Goal: Information Seeking & Learning: Learn about a topic

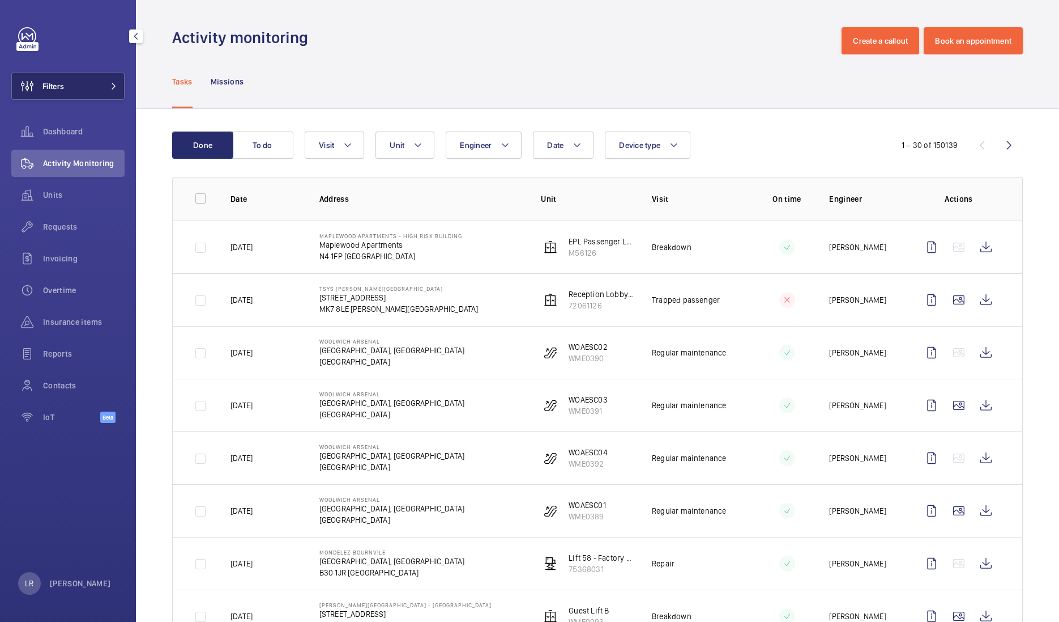
click at [91, 93] on button "Filters" at bounding box center [67, 86] width 113 height 27
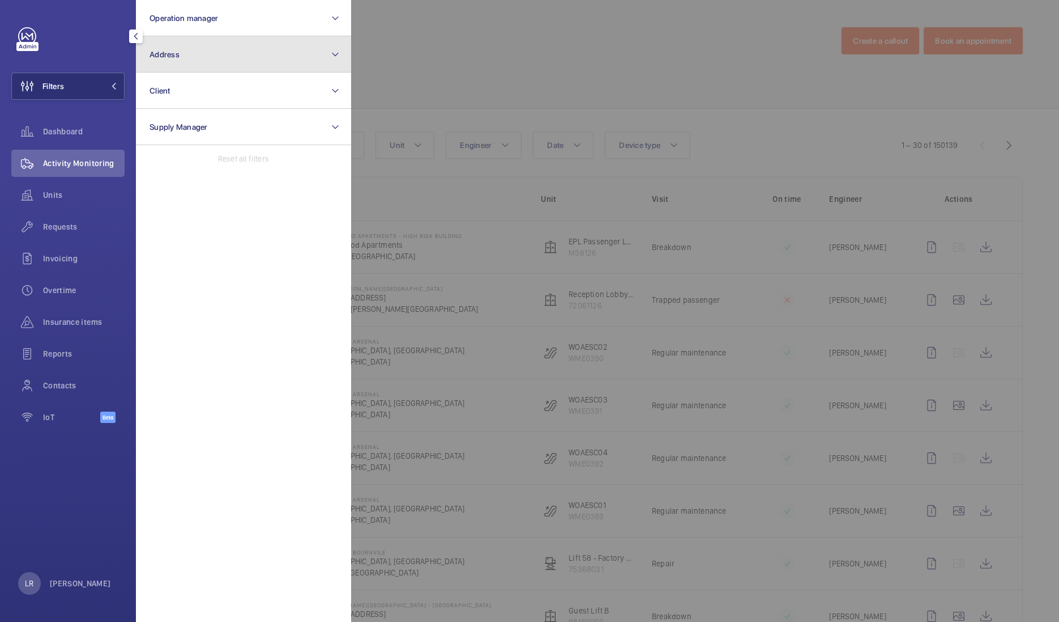
click at [188, 62] on button "Address" at bounding box center [243, 54] width 215 height 36
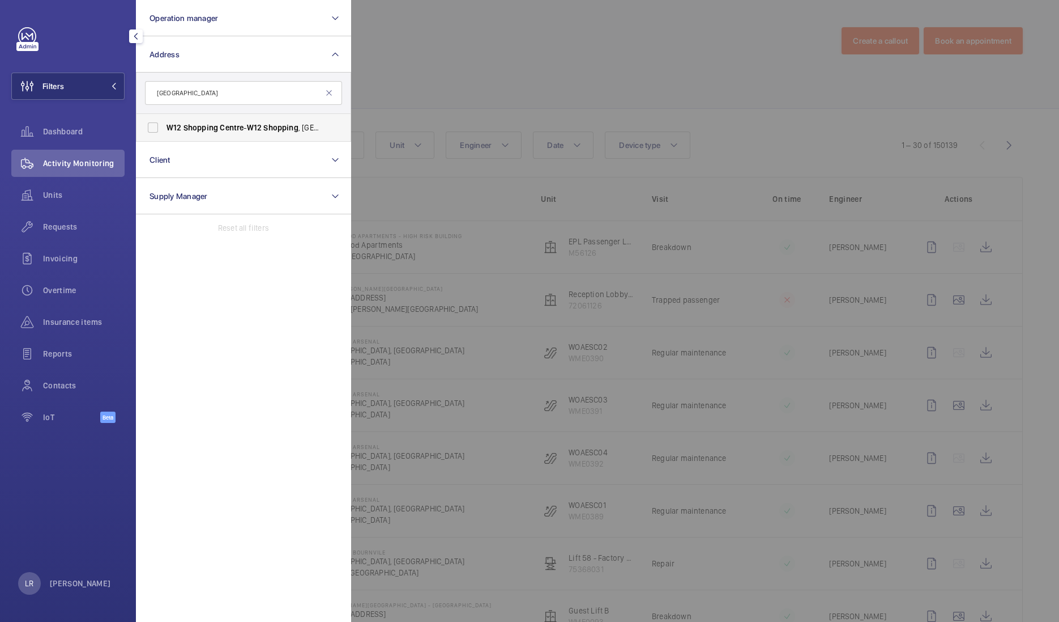
type input "[GEOGRAPHIC_DATA]"
click at [261, 134] on label "W12 Shopping Centre - W12 Shopping , LONDON W12 8PP" at bounding box center [235, 127] width 197 height 27
click at [164, 134] on input "W12 Shopping Centre - W12 Shopping , LONDON W12 8PP" at bounding box center [153, 127] width 23 height 23
checkbox input "true"
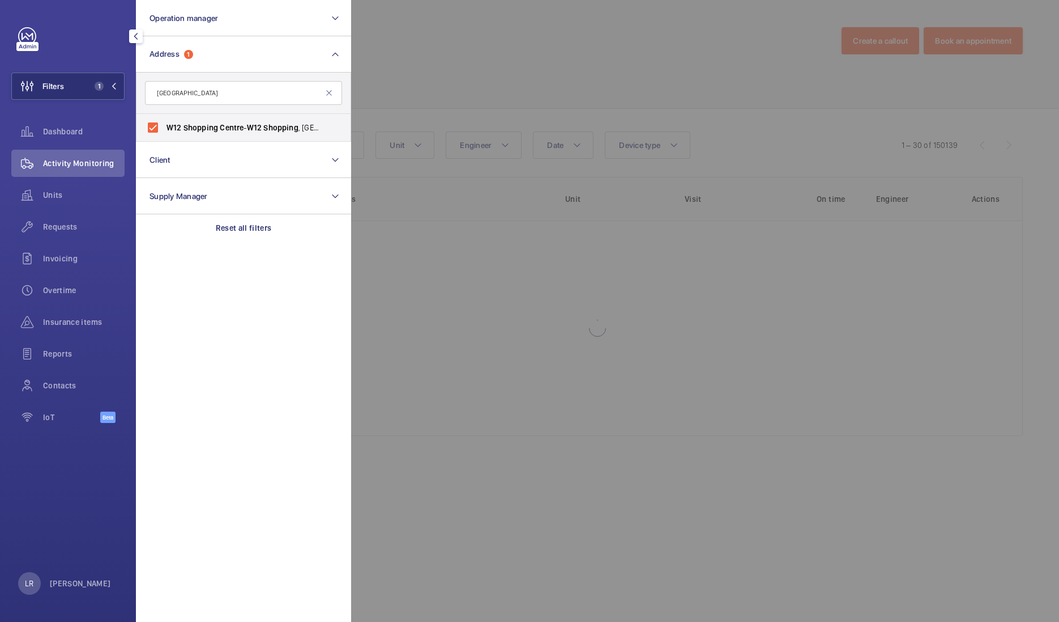
click at [553, 32] on div at bounding box center [880, 311] width 1059 height 622
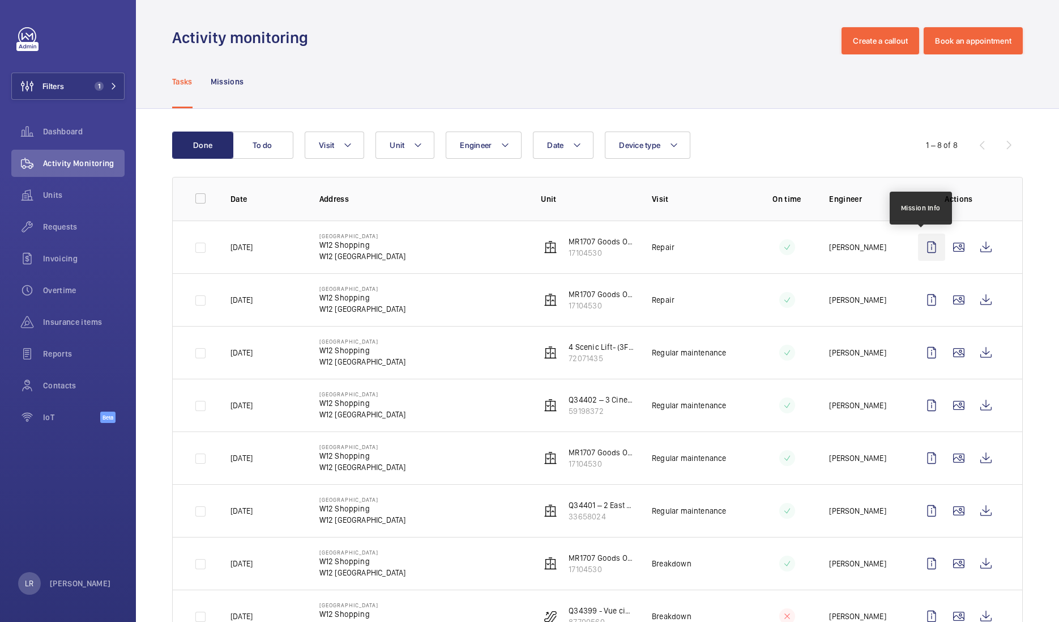
click at [925, 249] on wm-front-icon-button at bounding box center [931, 246] width 27 height 27
click at [984, 244] on wm-front-icon-button at bounding box center [986, 246] width 27 height 27
click at [973, 246] on wm-front-icon-button at bounding box center [986, 246] width 27 height 27
click at [976, 300] on wm-front-icon-button at bounding box center [986, 299] width 27 height 27
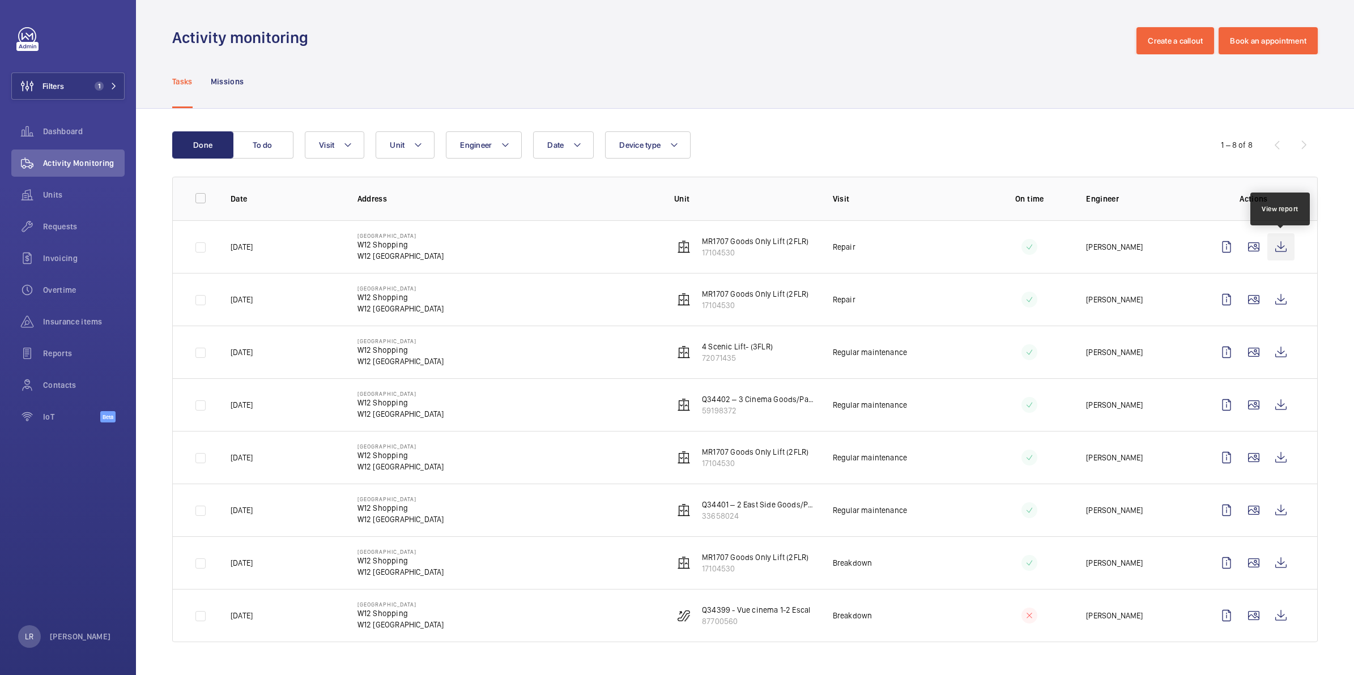
click at [1059, 236] on wm-front-icon-button at bounding box center [1280, 246] width 27 height 27
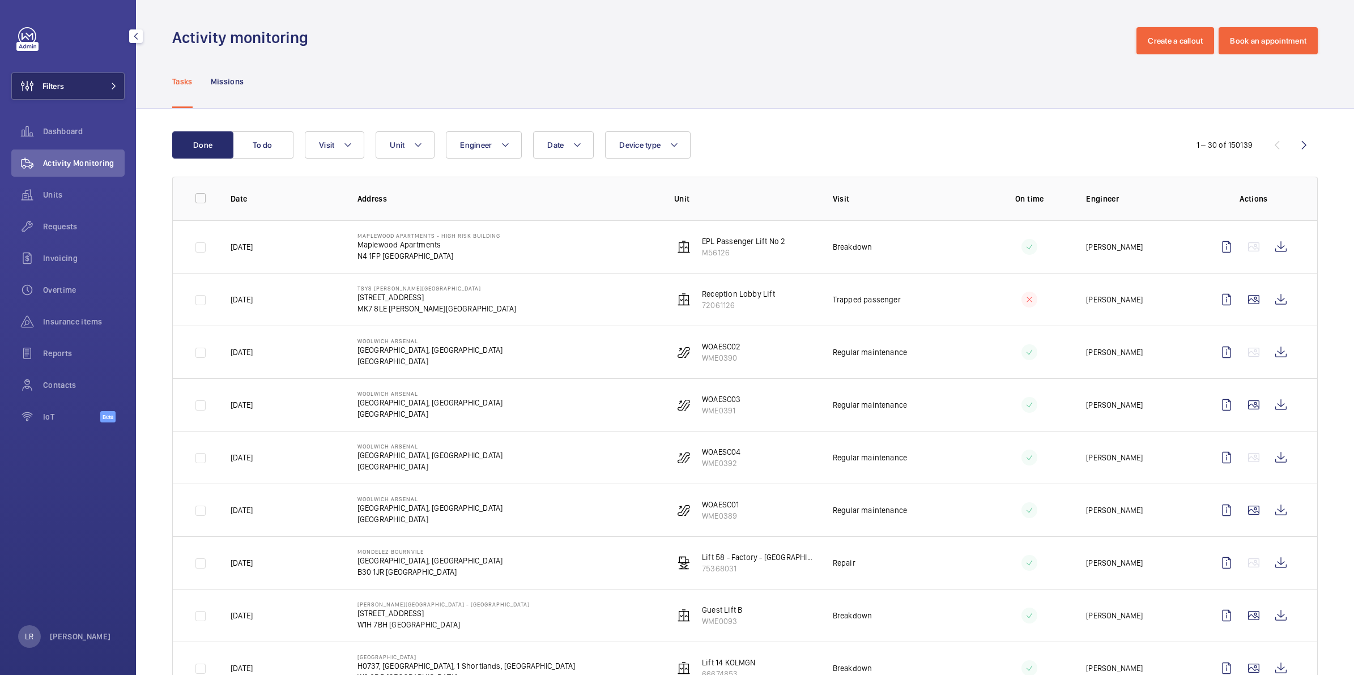
click at [79, 85] on button "Filters" at bounding box center [67, 86] width 113 height 27
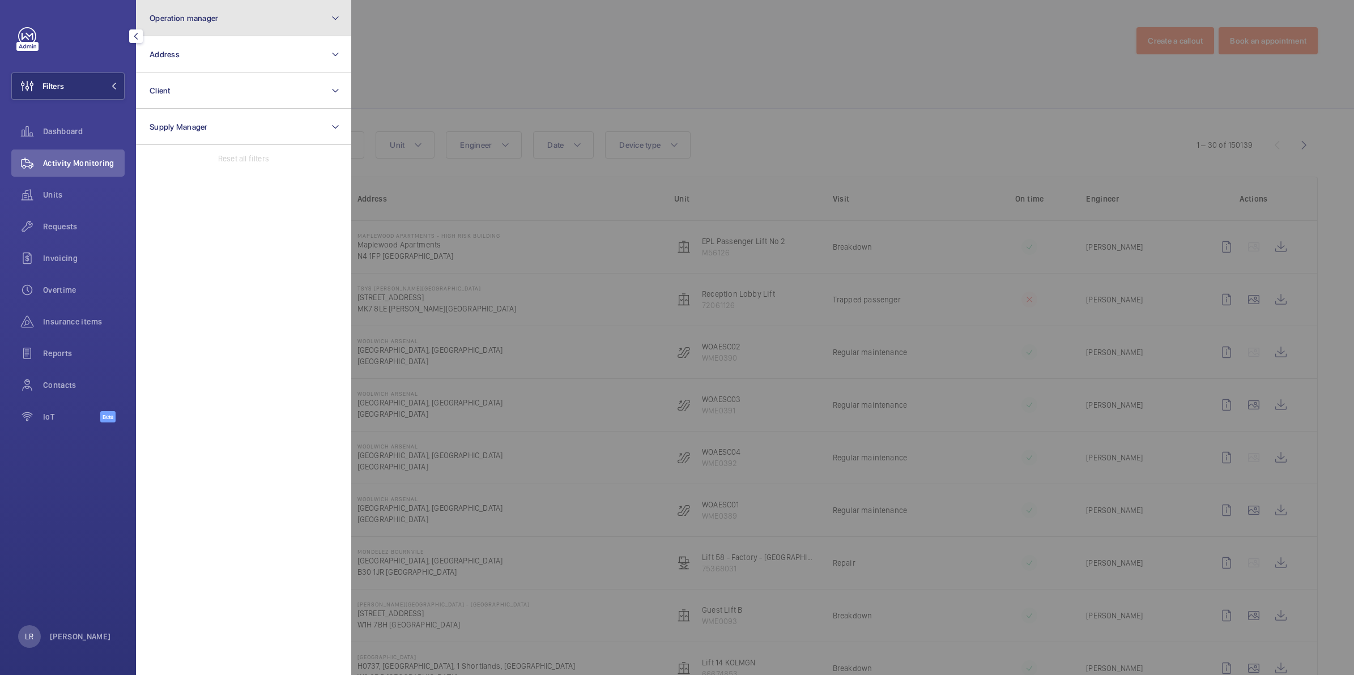
click at [272, 18] on button "Operation manager" at bounding box center [243, 18] width 215 height 36
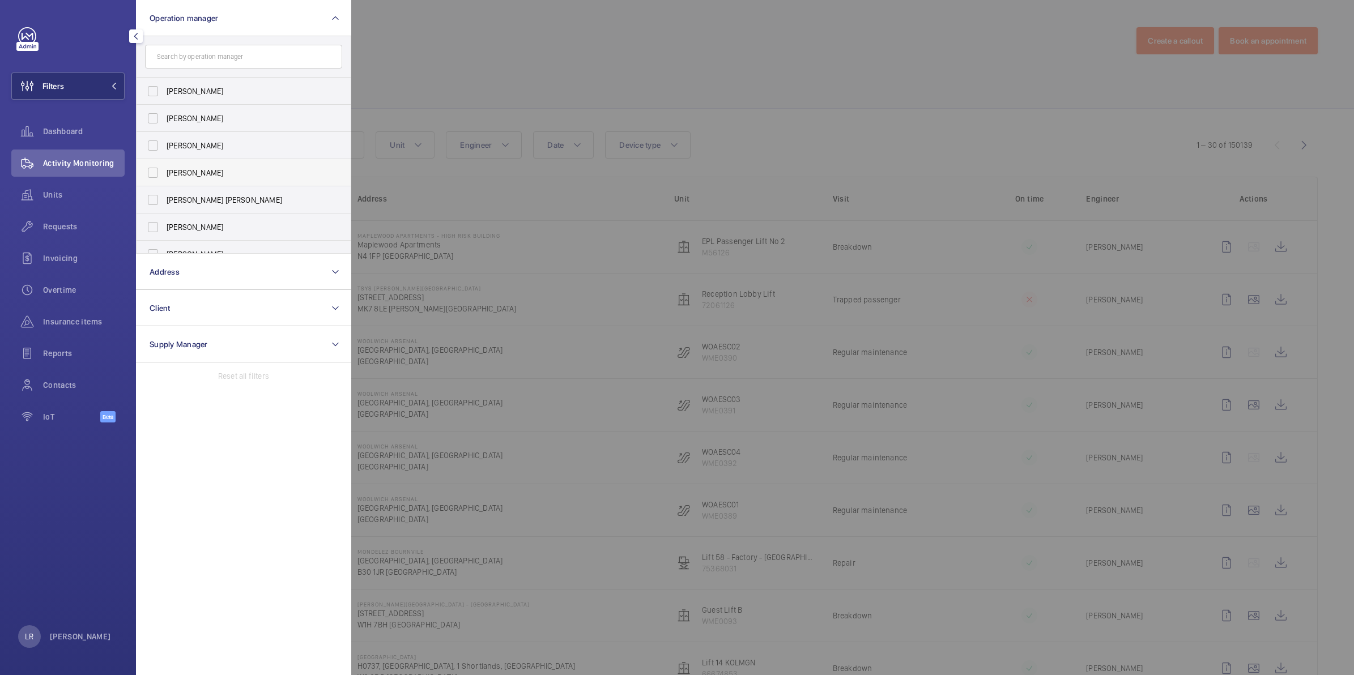
click at [217, 178] on span "Connor Dudley" at bounding box center [245, 172] width 156 height 11
click at [164, 178] on input "Connor Dudley" at bounding box center [153, 172] width 23 height 23
checkbox input "true"
click at [96, 195] on span "Units" at bounding box center [84, 194] width 82 height 11
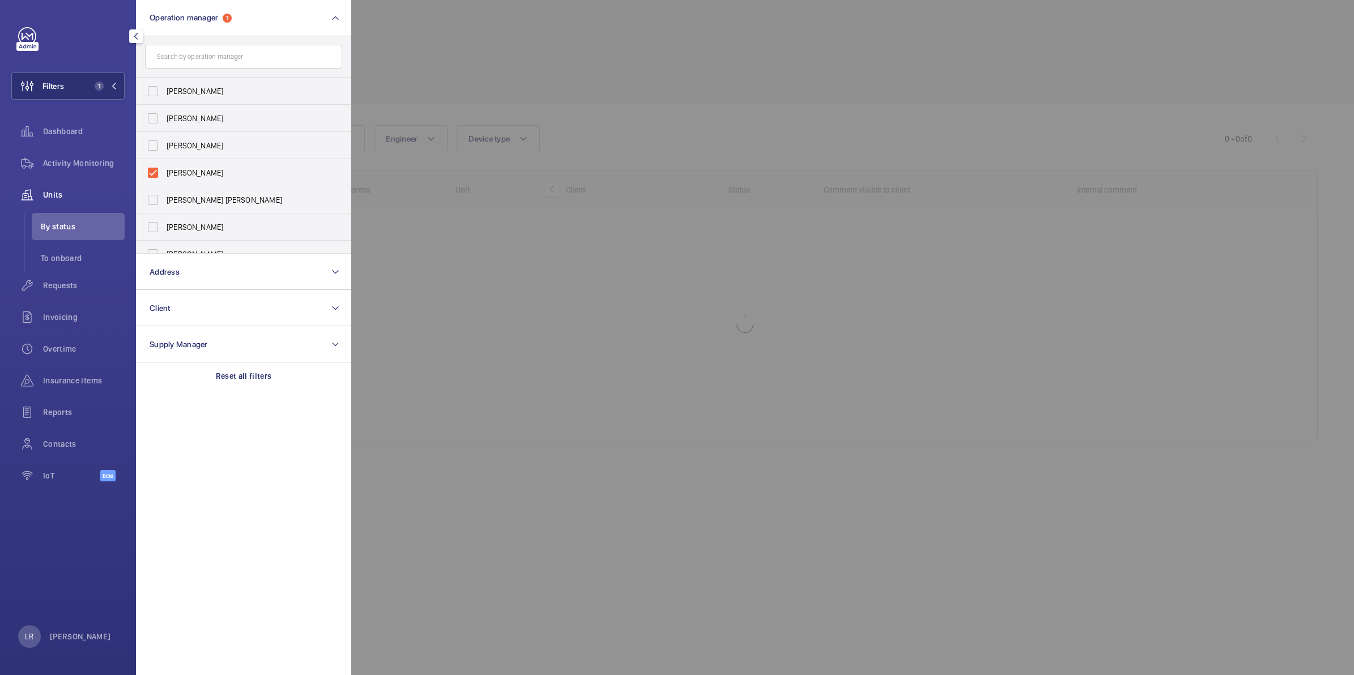
click at [412, 75] on div at bounding box center [1028, 337] width 1354 height 675
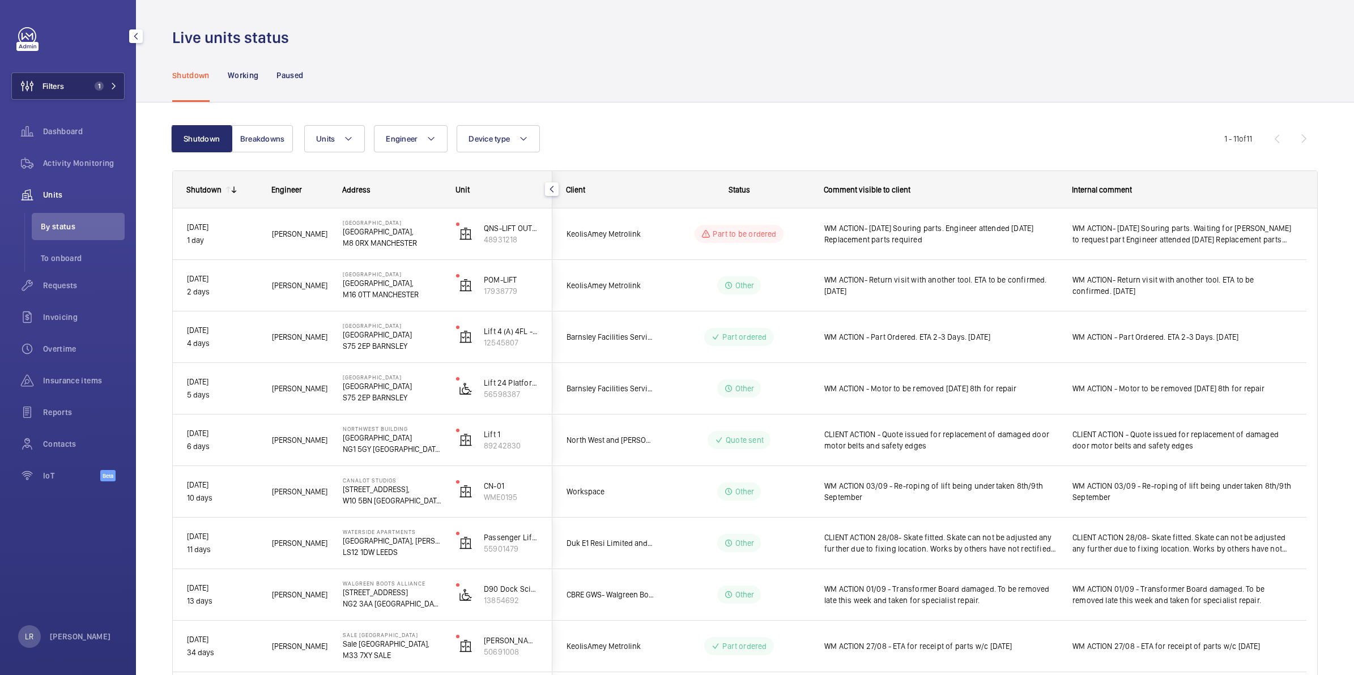
drag, startPoint x: 47, startPoint y: 71, endPoint x: 48, endPoint y: 78, distance: 6.9
click at [48, 73] on div "Filters 1 Dashboard Activity Monitoring Units By status To onboard Requests Inv…" at bounding box center [67, 260] width 113 height 467
click at [120, 89] on button "Filters 1" at bounding box center [67, 86] width 113 height 27
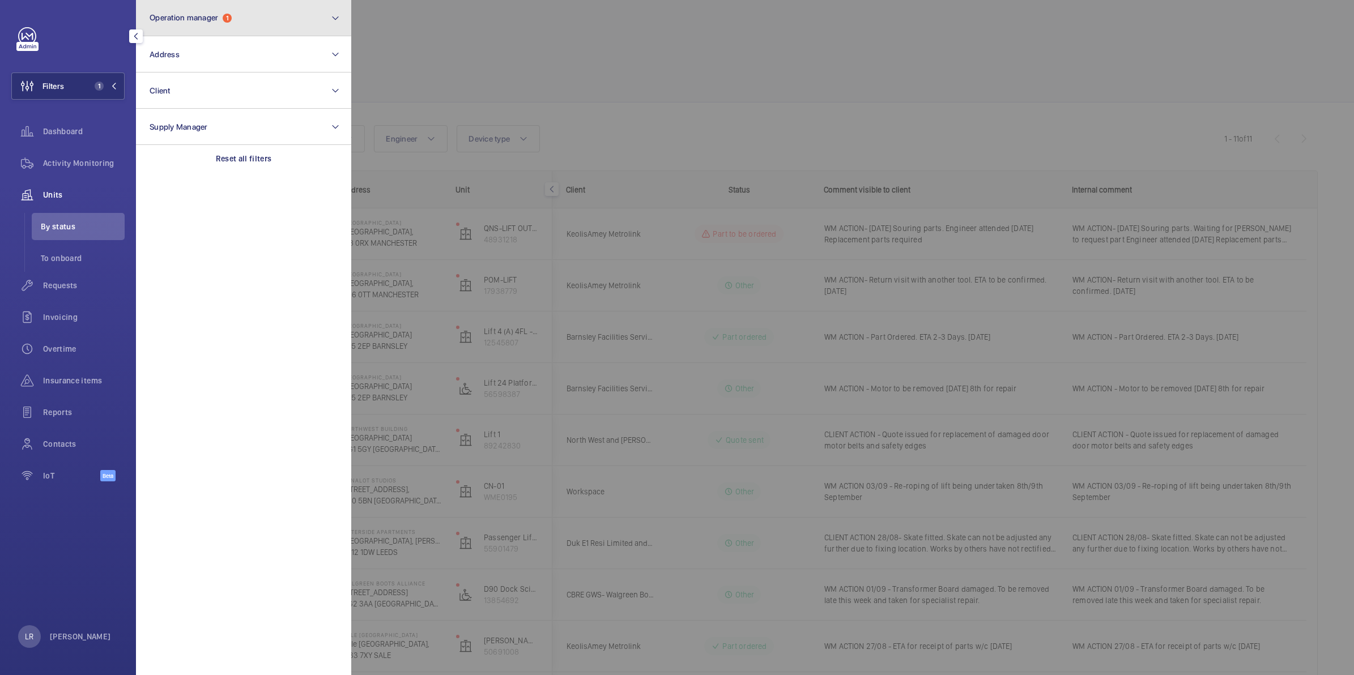
click at [265, 18] on button "Operation manager 1" at bounding box center [243, 18] width 215 height 36
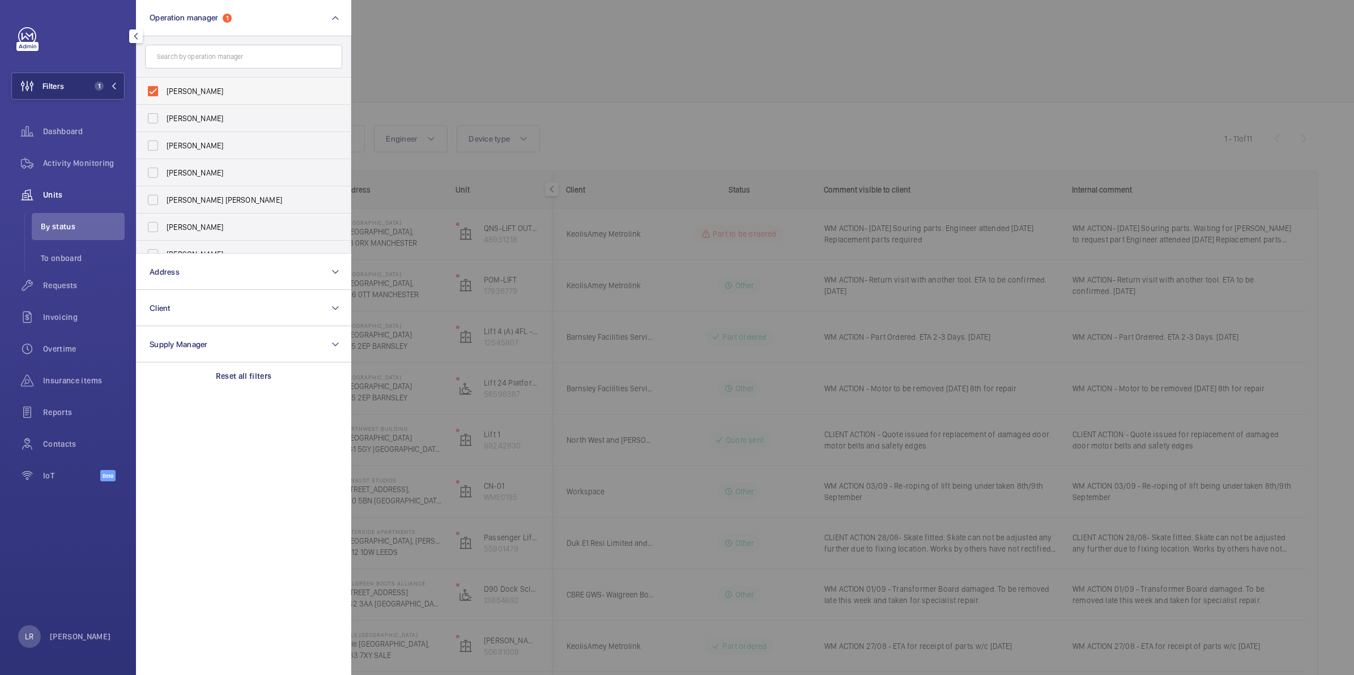
click at [242, 90] on span "Connor Dudley" at bounding box center [245, 91] width 156 height 11
click at [164, 90] on input "Connor Dudley" at bounding box center [153, 91] width 23 height 23
checkbox input "false"
click at [230, 199] on span "Connor Tarpey" at bounding box center [245, 199] width 156 height 11
click at [164, 199] on input "Connor Tarpey" at bounding box center [153, 200] width 23 height 23
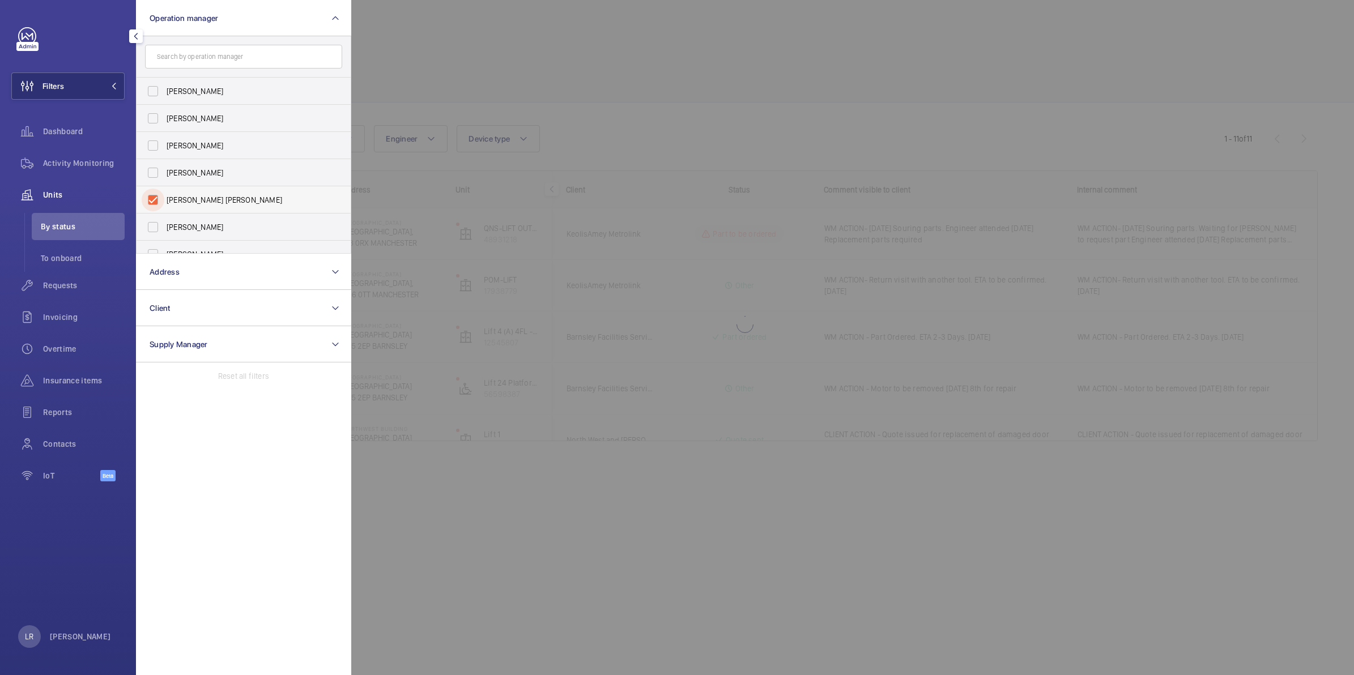
checkbox input "true"
click at [420, 54] on div at bounding box center [1028, 337] width 1354 height 675
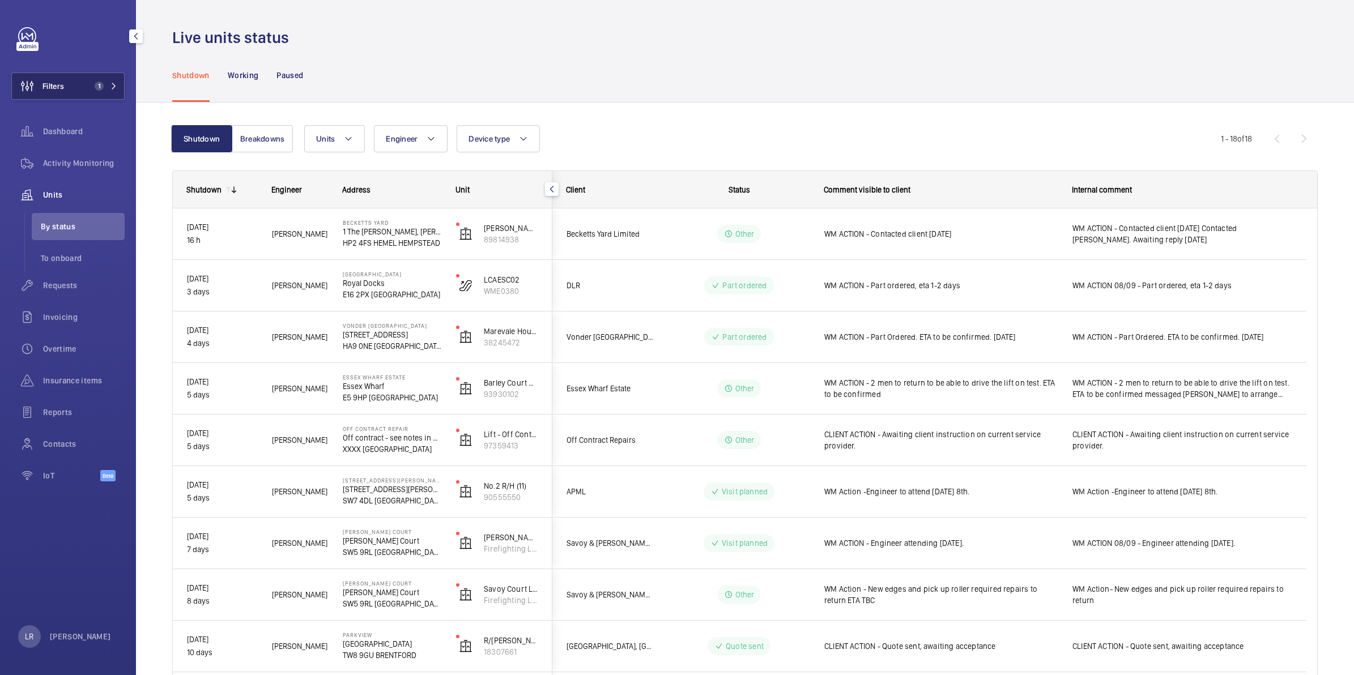
click at [106, 82] on span "1" at bounding box center [103, 86] width 27 height 9
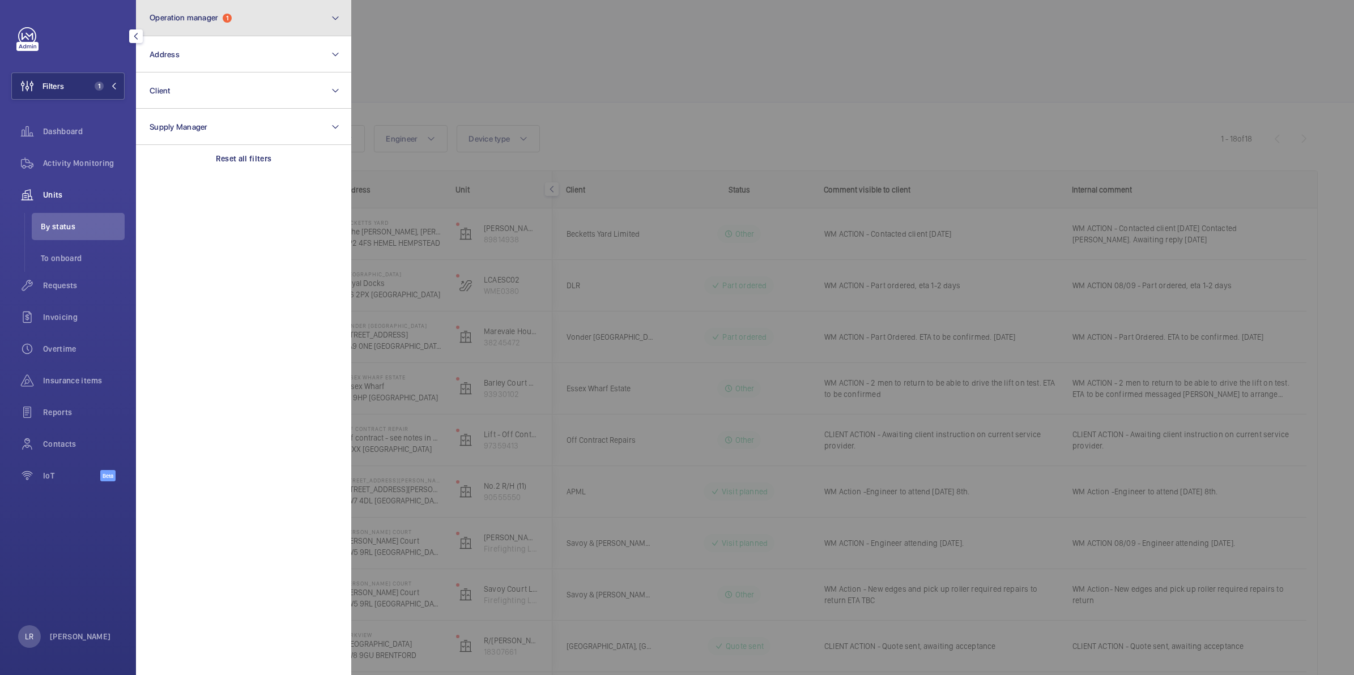
click at [248, 27] on button "Operation manager 1" at bounding box center [243, 18] width 215 height 36
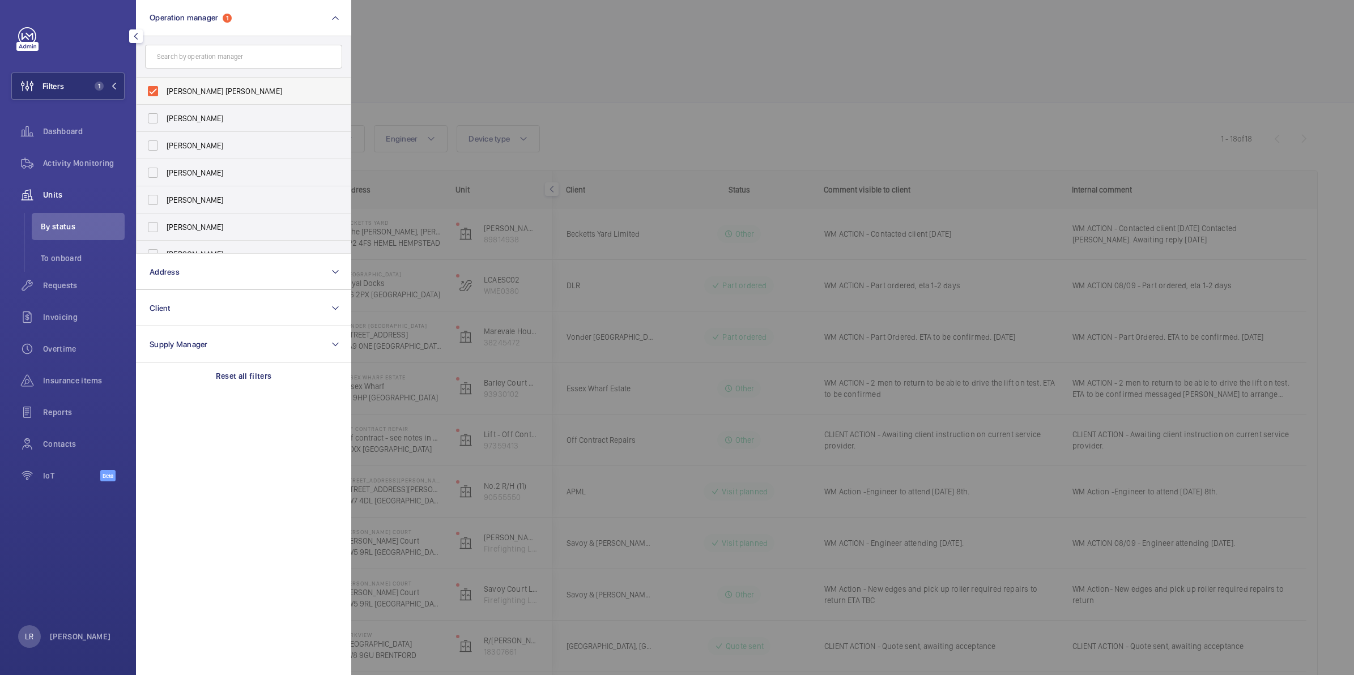
click at [212, 89] on span "[PERSON_NAME] [PERSON_NAME]" at bounding box center [245, 91] width 156 height 11
click at [164, 89] on input "[PERSON_NAME] [PERSON_NAME]" at bounding box center [153, 91] width 23 height 23
checkbox input "false"
click at [440, 66] on div at bounding box center [1028, 337] width 1354 height 675
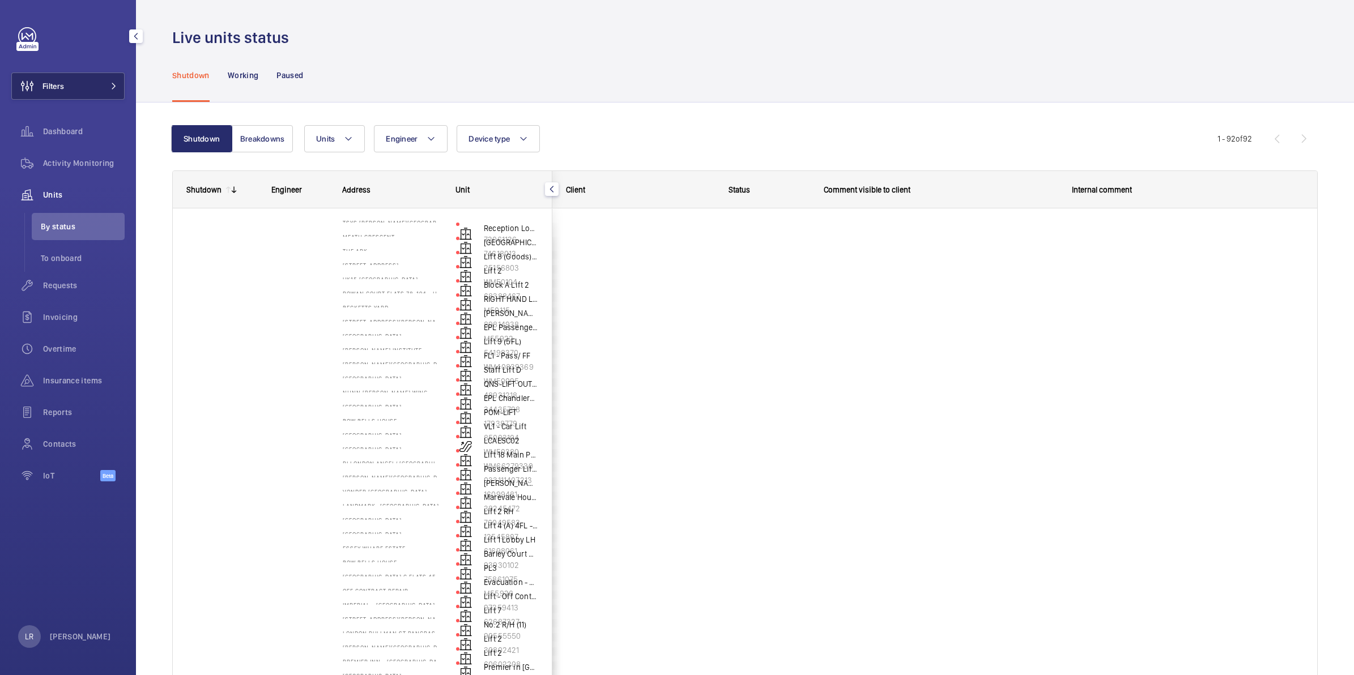
click at [115, 85] on mat-icon at bounding box center [113, 86] width 7 height 7
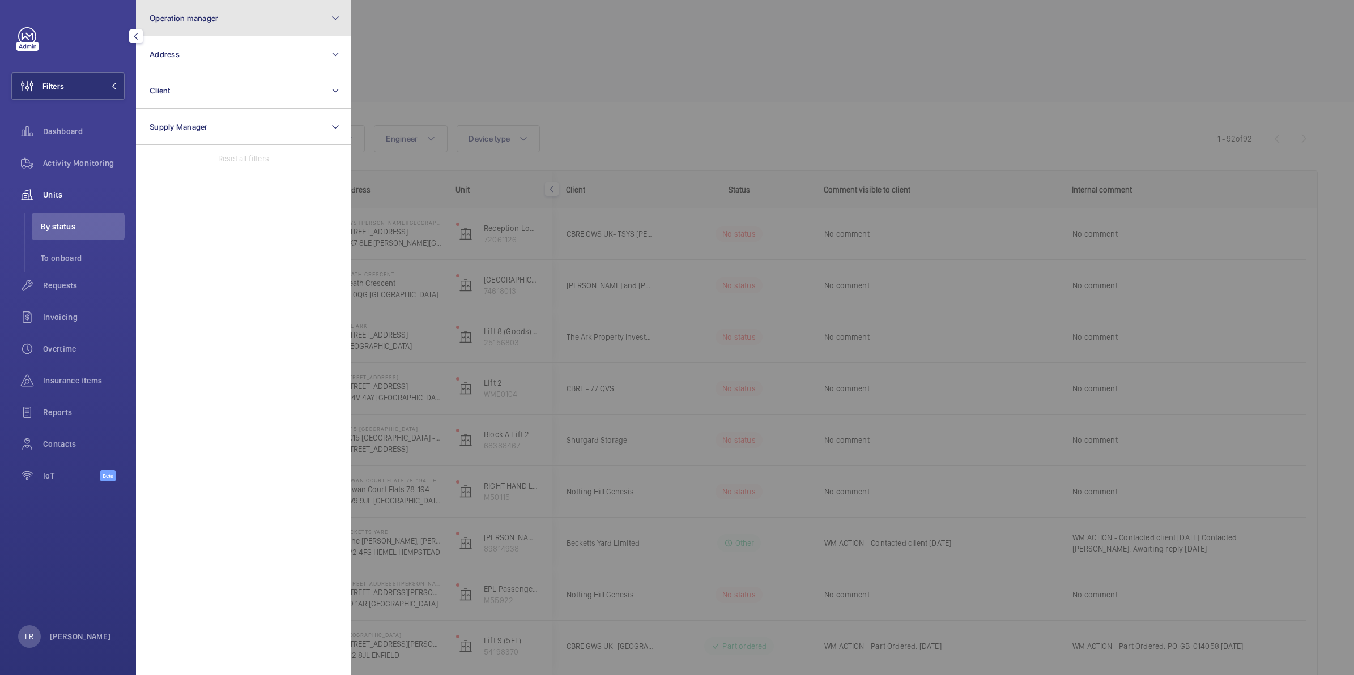
click at [249, 26] on button "Operation manager" at bounding box center [243, 18] width 215 height 36
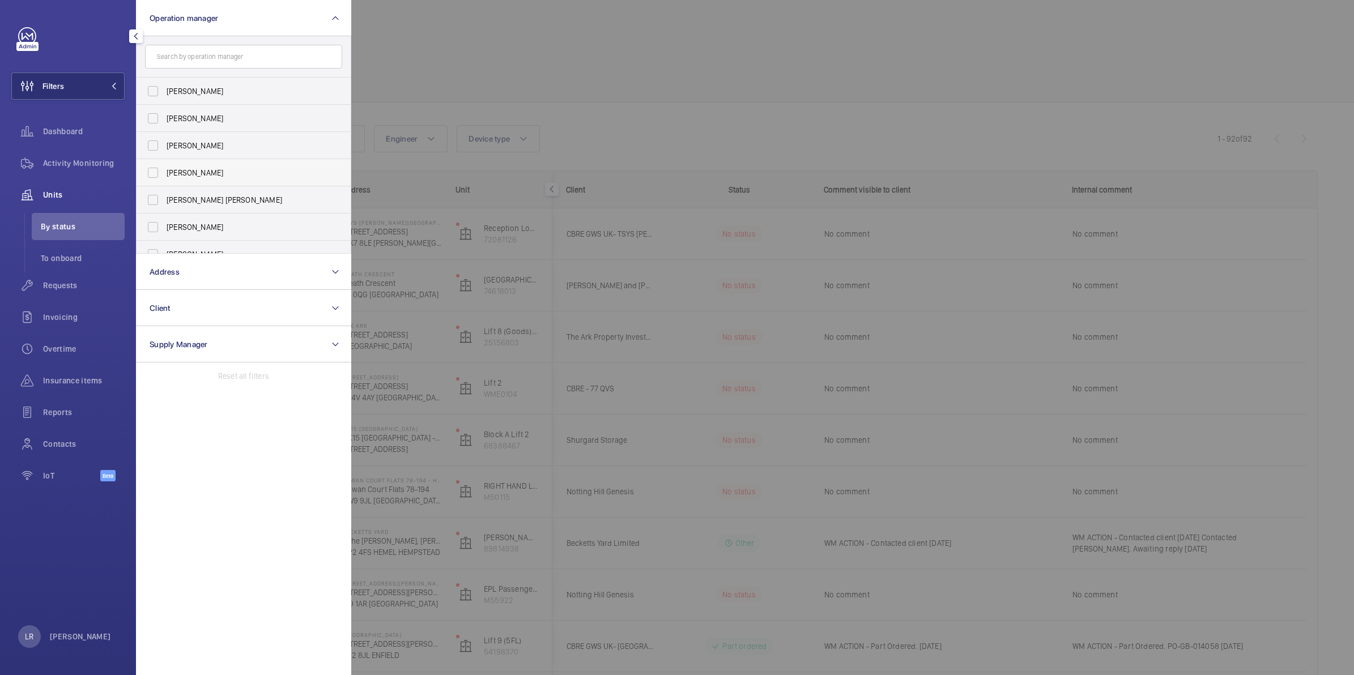
click at [225, 177] on span "Connor Dudley" at bounding box center [245, 172] width 156 height 11
click at [164, 177] on input "Connor Dudley" at bounding box center [153, 172] width 23 height 23
checkbox input "true"
click at [215, 207] on label "Connor Tarpey" at bounding box center [235, 199] width 197 height 27
click at [164, 207] on input "Connor Tarpey" at bounding box center [153, 200] width 23 height 23
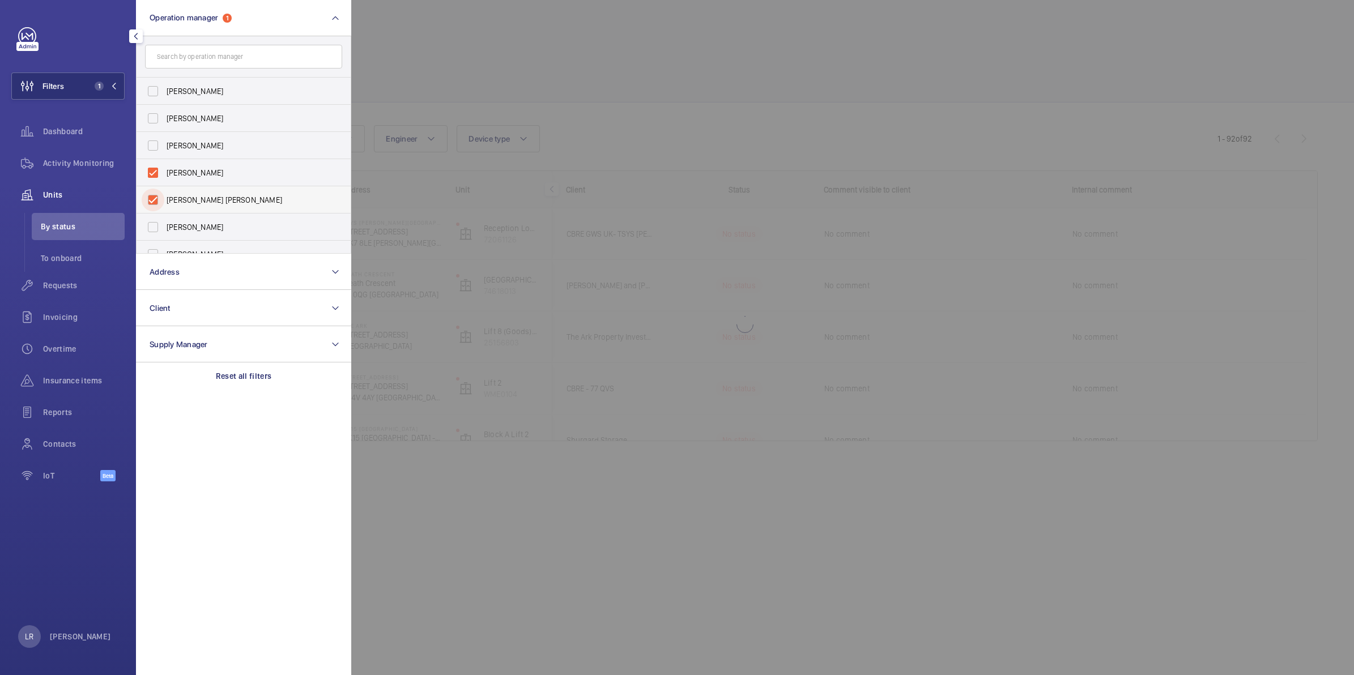
checkbox input "true"
click at [428, 95] on div at bounding box center [1028, 337] width 1354 height 675
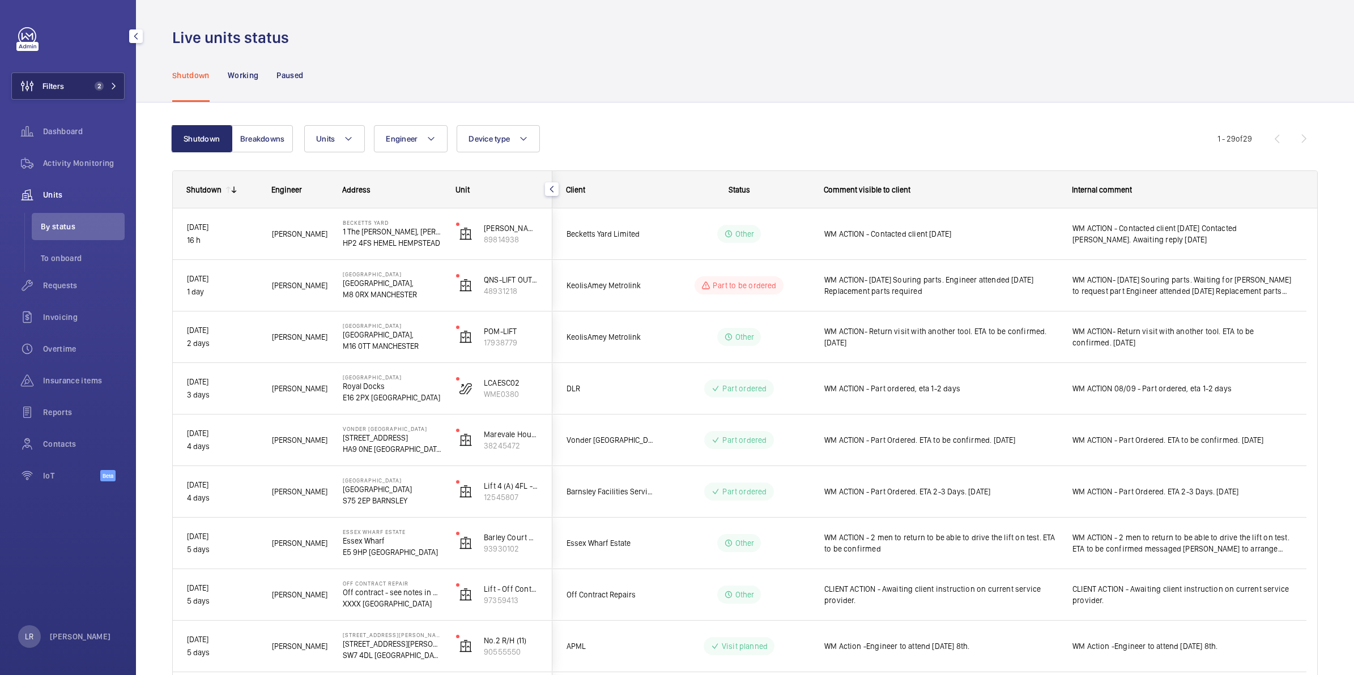
click at [106, 74] on button "Filters 2" at bounding box center [67, 86] width 113 height 27
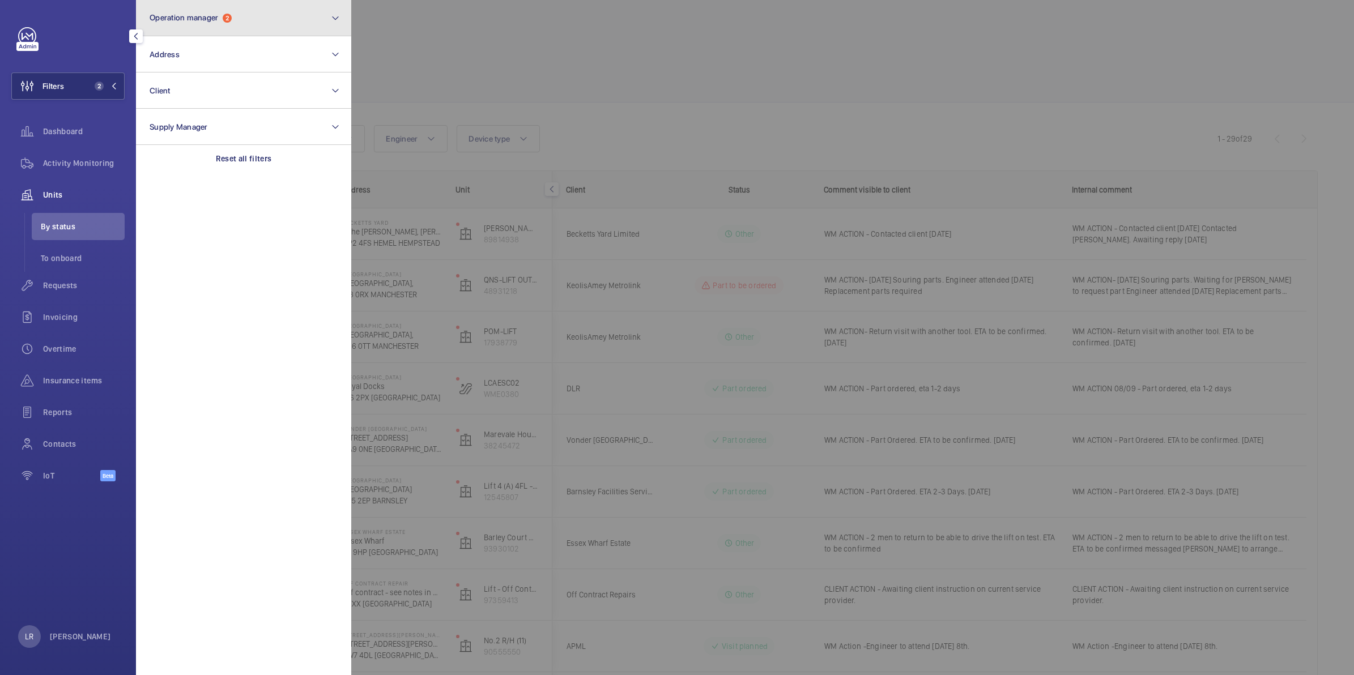
click at [220, 15] on span "Operation manager 2" at bounding box center [191, 18] width 82 height 10
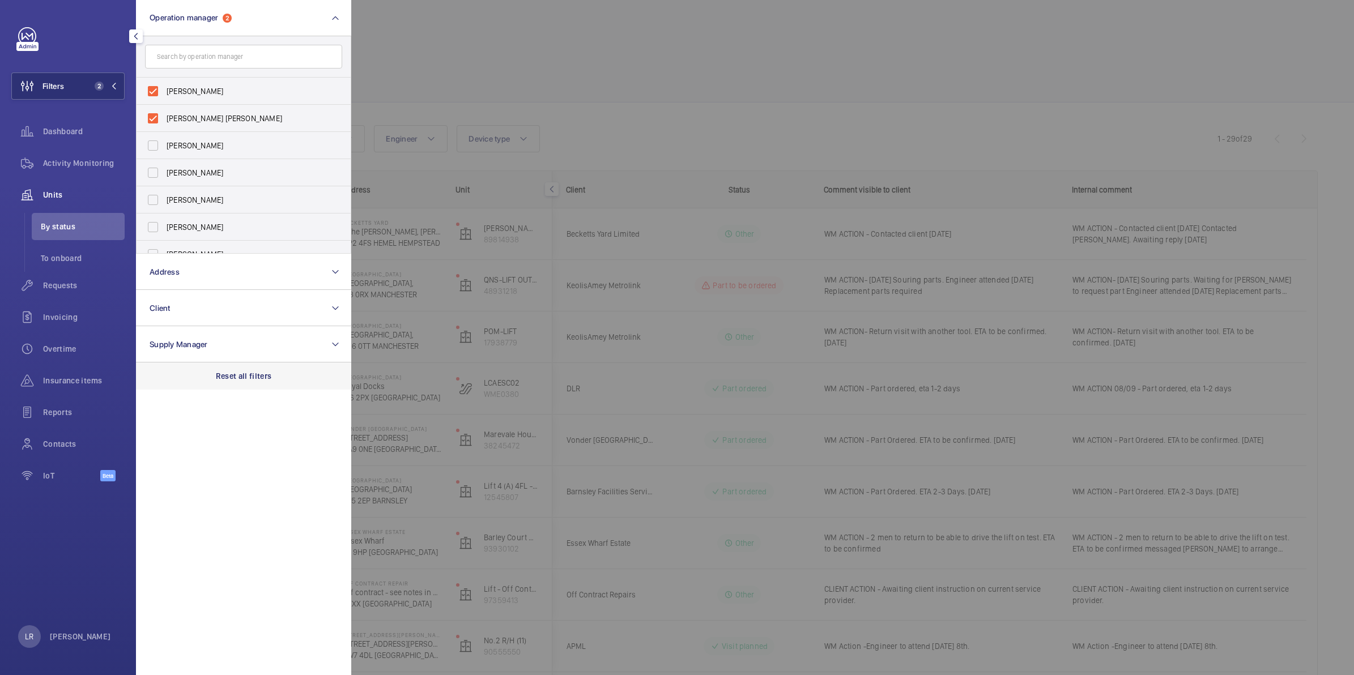
click at [253, 389] on div "Reset all filters" at bounding box center [243, 376] width 215 height 27
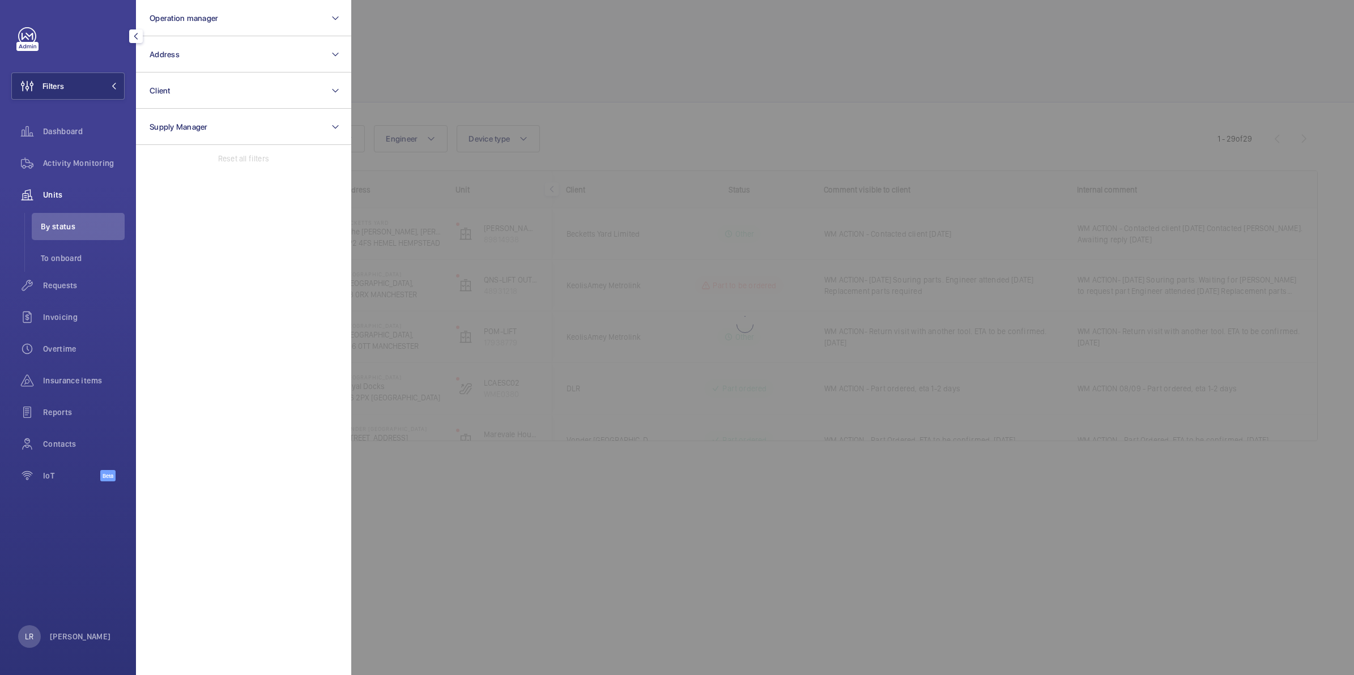
click at [497, 56] on div at bounding box center [1028, 337] width 1354 height 675
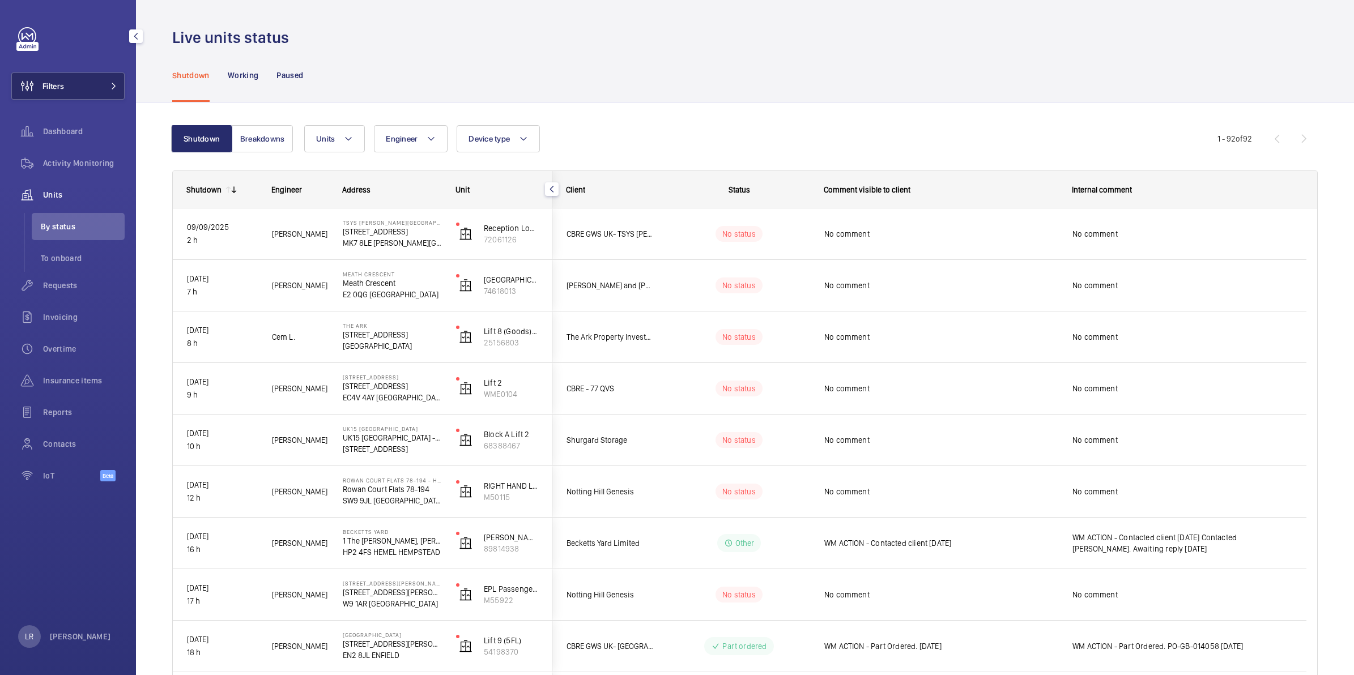
click at [91, 85] on button "Filters" at bounding box center [67, 86] width 113 height 27
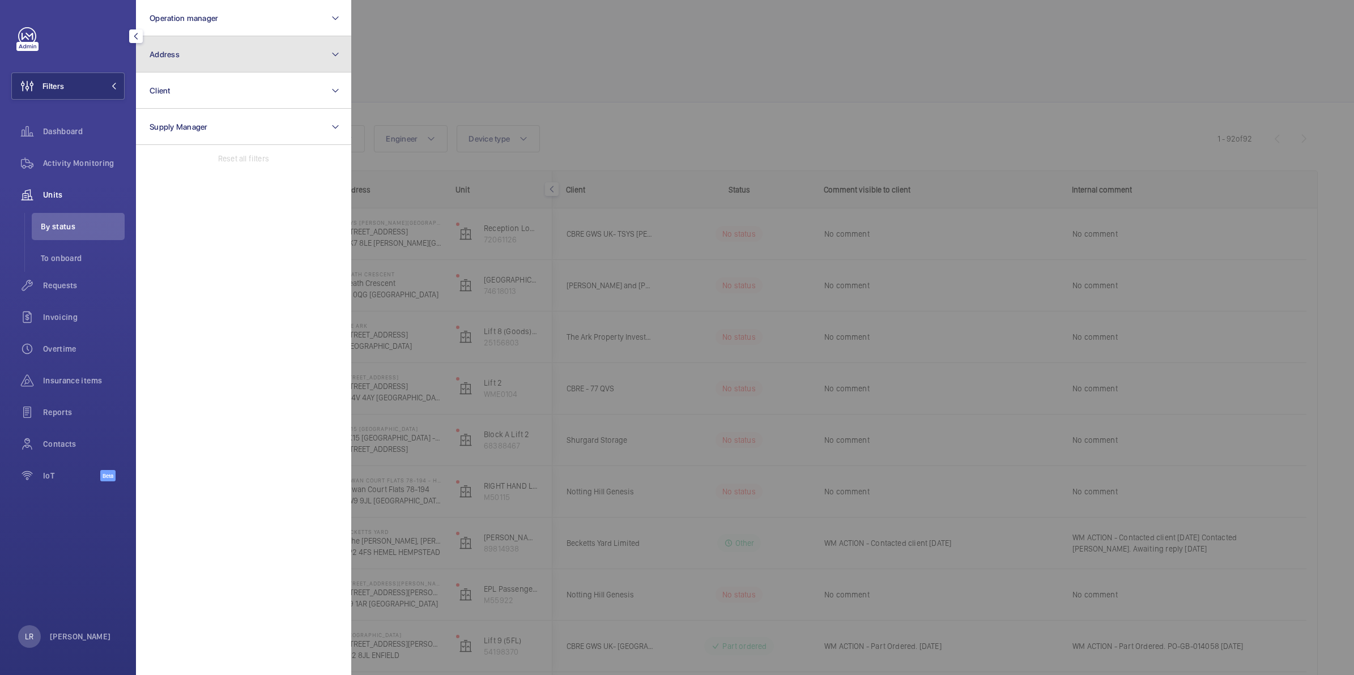
click at [191, 48] on button "Address" at bounding box center [243, 54] width 215 height 36
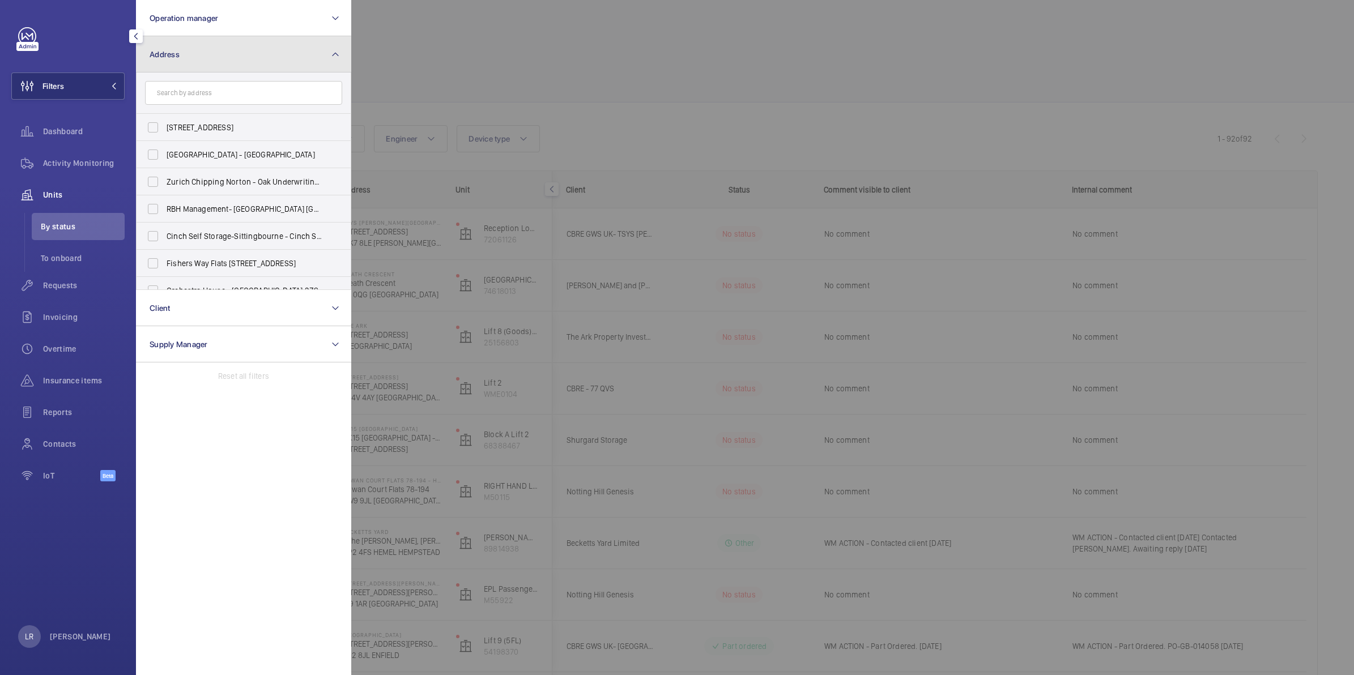
click at [199, 46] on button "Address" at bounding box center [243, 54] width 215 height 36
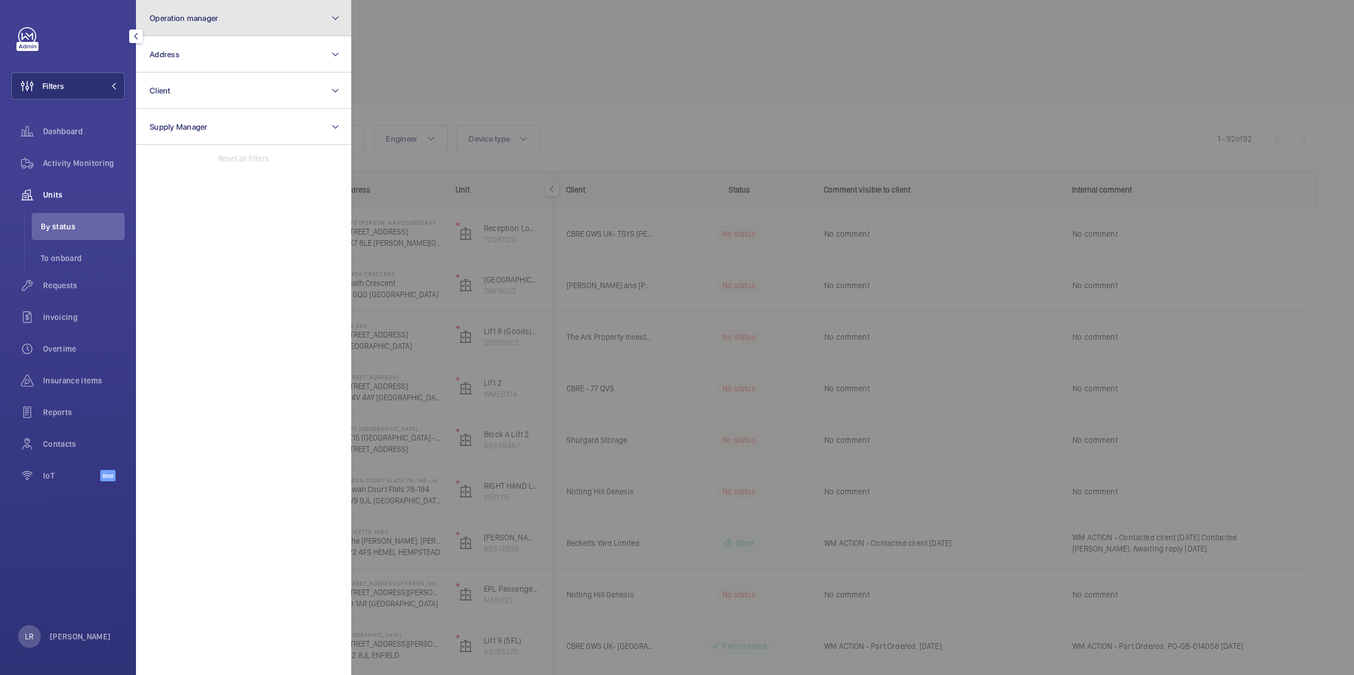
drag, startPoint x: 213, startPoint y: 23, endPoint x: 216, endPoint y: 32, distance: 10.0
click at [214, 23] on button "Operation manager" at bounding box center [243, 18] width 215 height 36
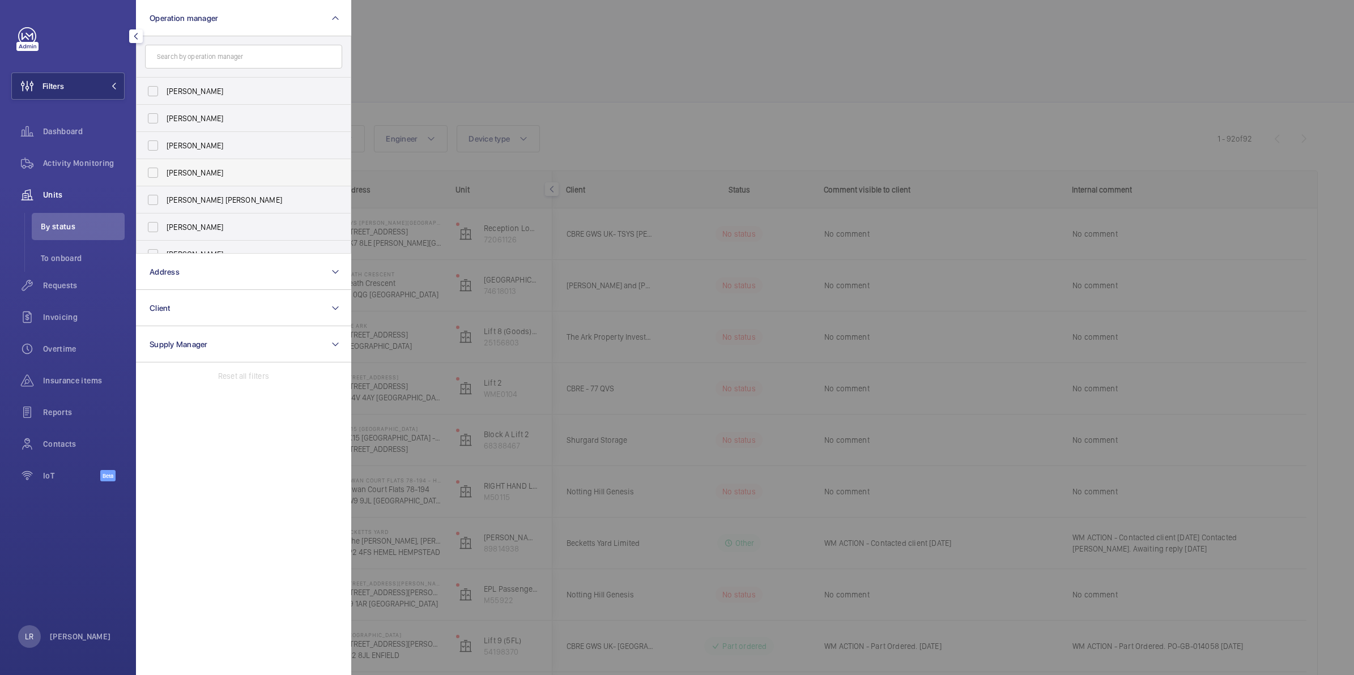
click at [207, 176] on span "Connor Dudley" at bounding box center [245, 172] width 156 height 11
drag, startPoint x: 207, startPoint y: 176, endPoint x: 207, endPoint y: 193, distance: 16.4
click at [207, 193] on label "Connor Tarpey" at bounding box center [235, 199] width 197 height 27
click at [164, 193] on input "Connor Tarpey" at bounding box center [153, 200] width 23 height 23
checkbox input "true"
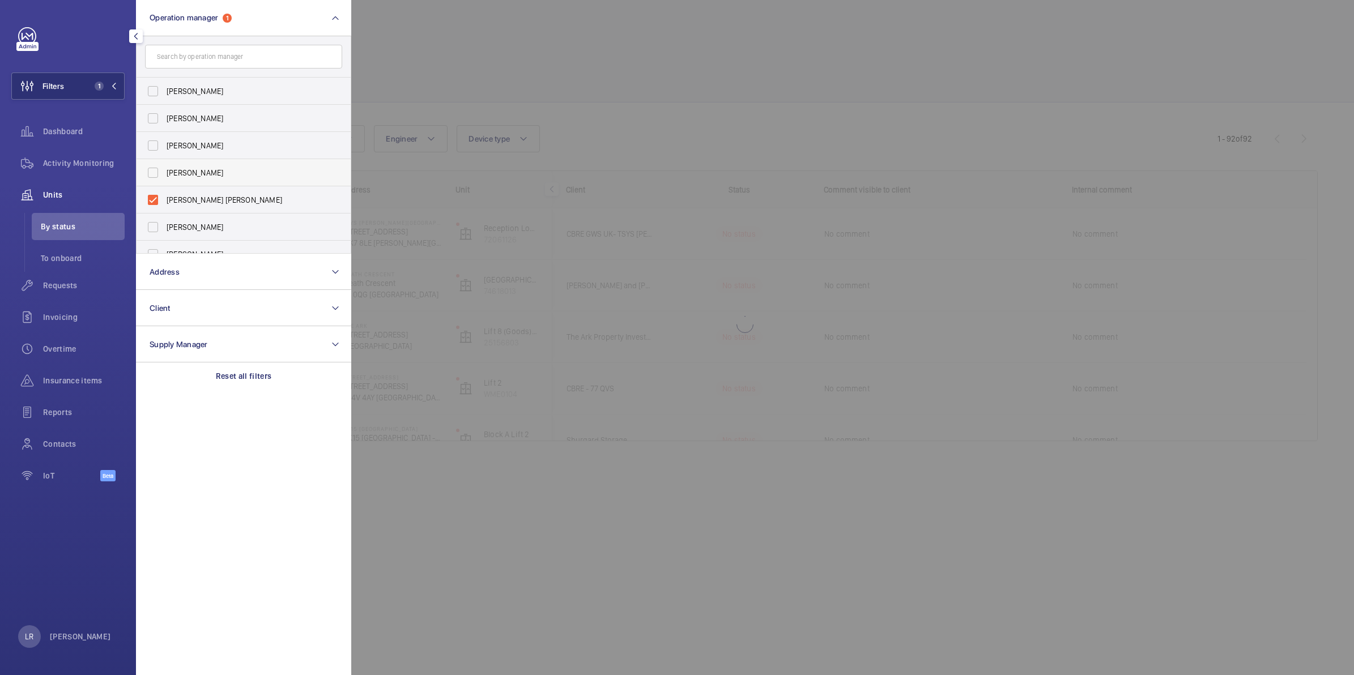
click at [250, 181] on label "Connor Dudley" at bounding box center [235, 172] width 197 height 27
click at [164, 181] on input "Connor Dudley" at bounding box center [153, 172] width 23 height 23
checkbox input "true"
click at [452, 91] on div at bounding box center [1028, 337] width 1354 height 675
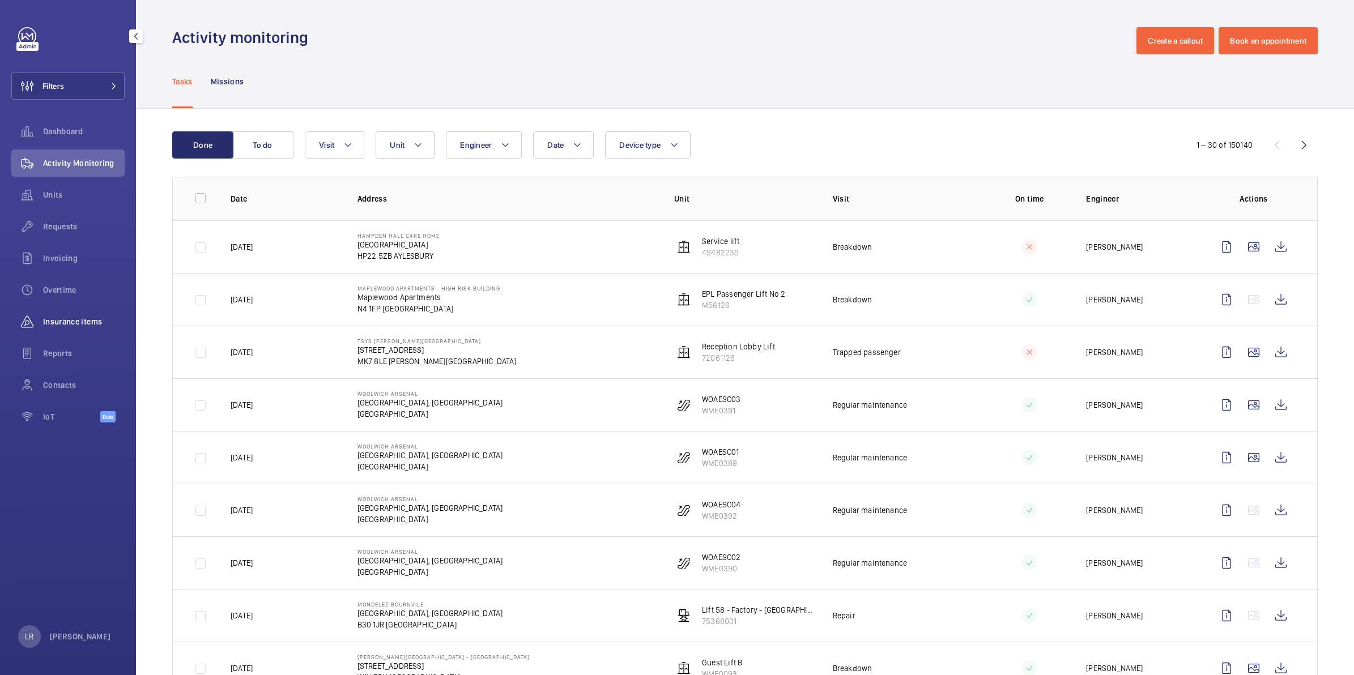
click at [81, 318] on span "Insurance items" at bounding box center [84, 321] width 82 height 11
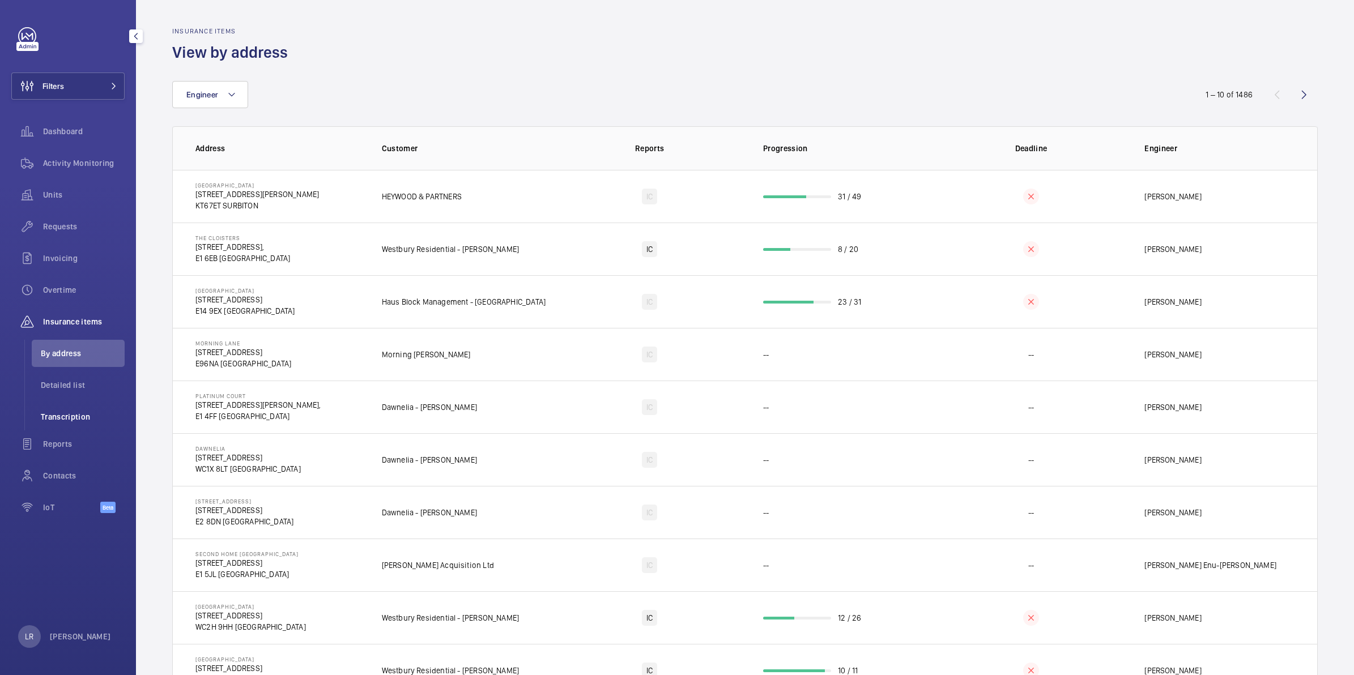
click at [76, 408] on li "Transcription" at bounding box center [78, 416] width 93 height 27
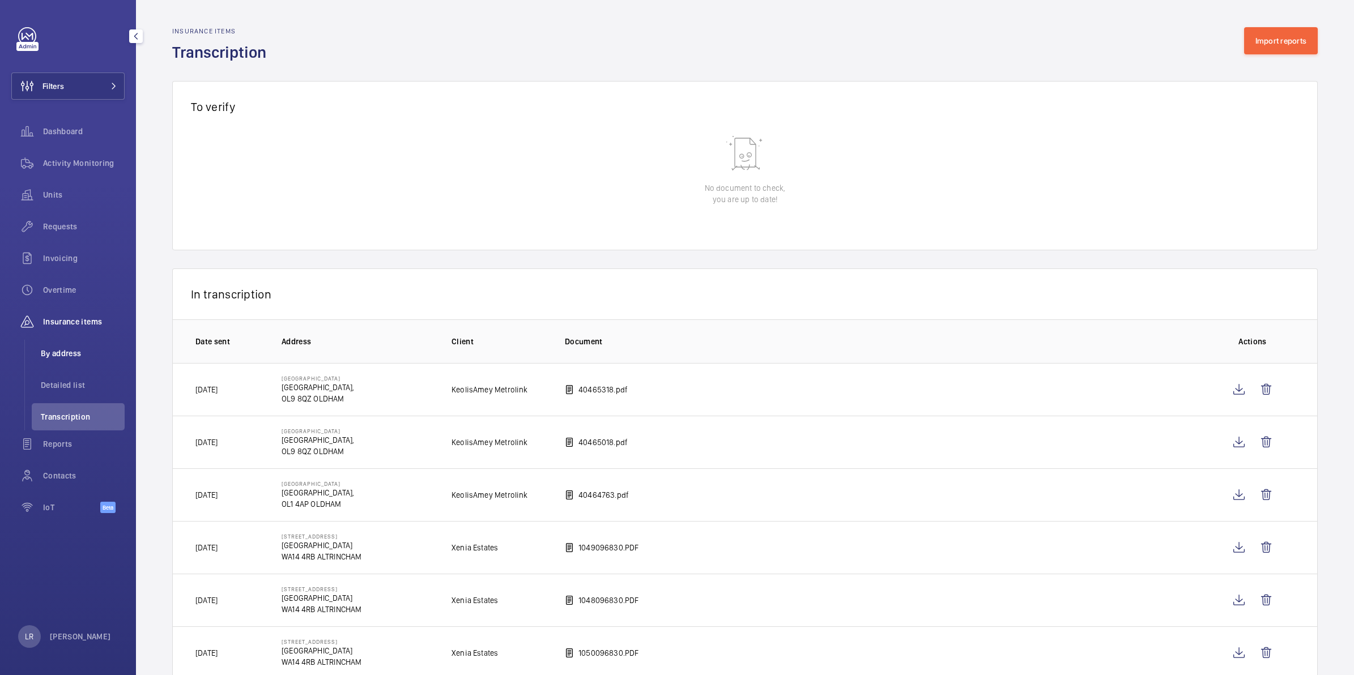
click at [49, 351] on span "By address" at bounding box center [83, 353] width 84 height 11
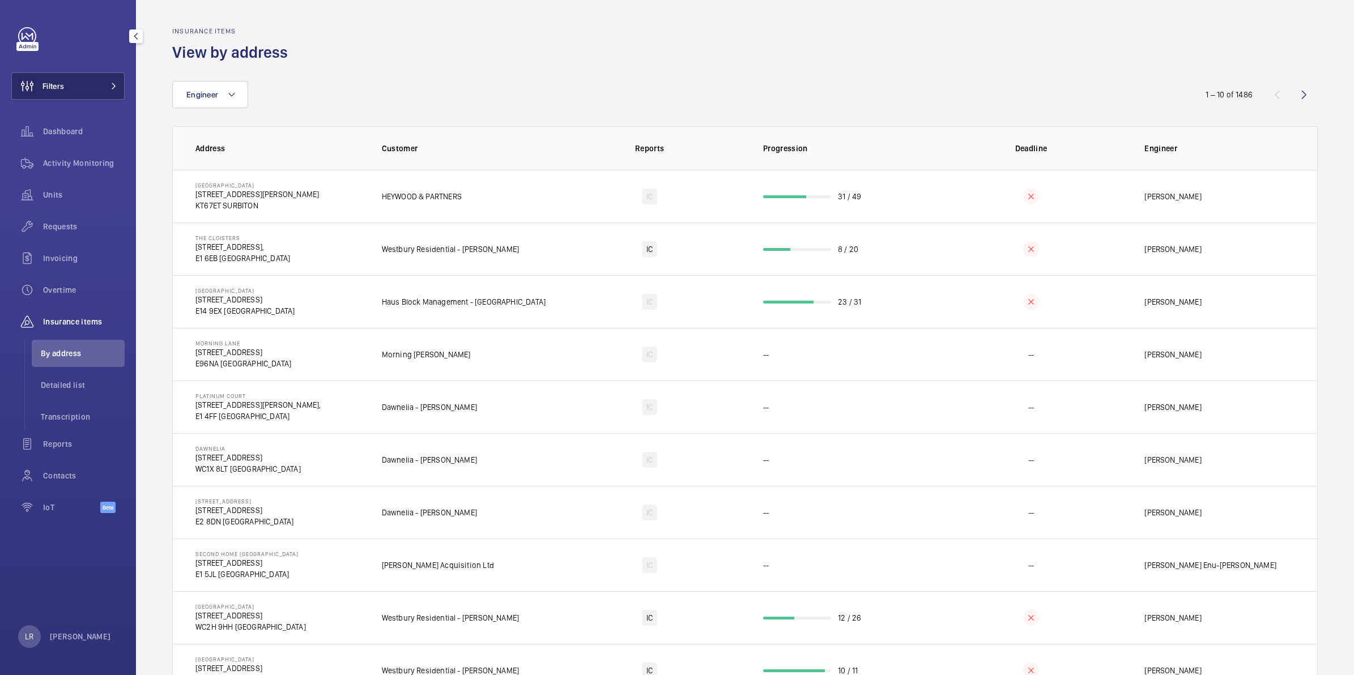
click at [69, 81] on button "Filters" at bounding box center [67, 86] width 113 height 27
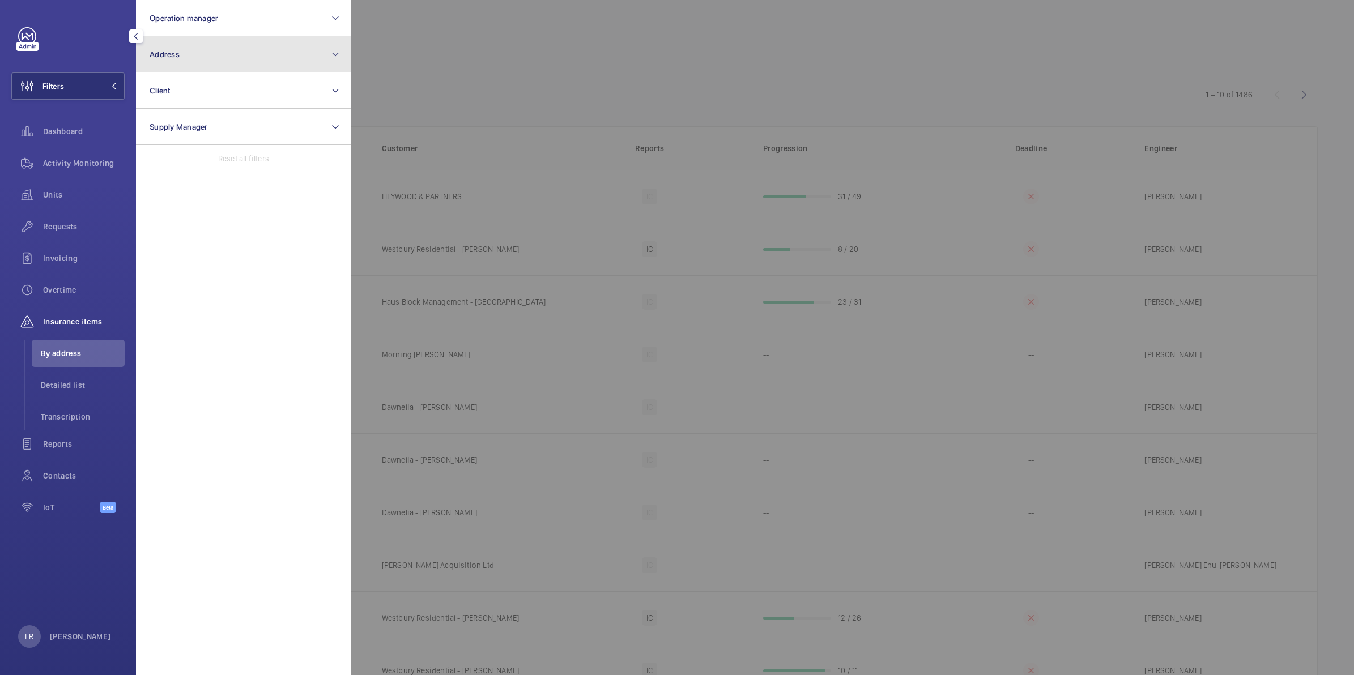
click at [227, 58] on button "Address" at bounding box center [243, 54] width 215 height 36
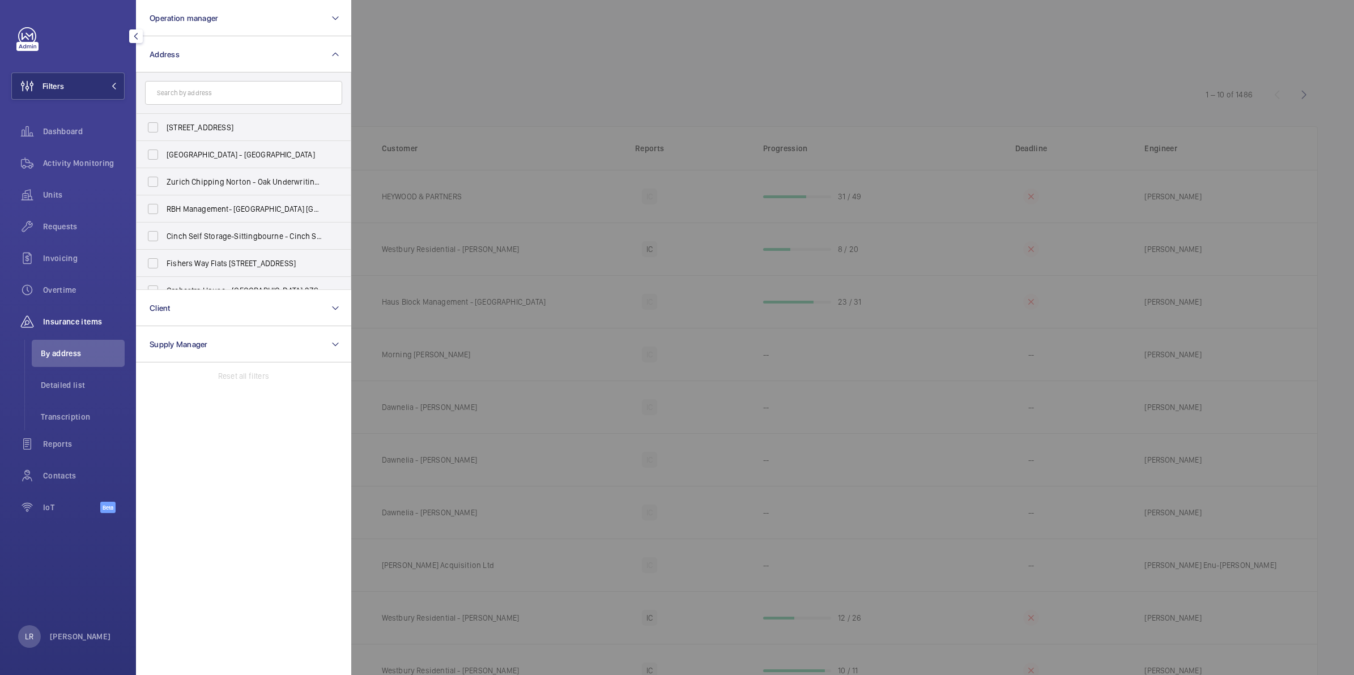
click at [239, 92] on input "text" at bounding box center [243, 93] width 197 height 24
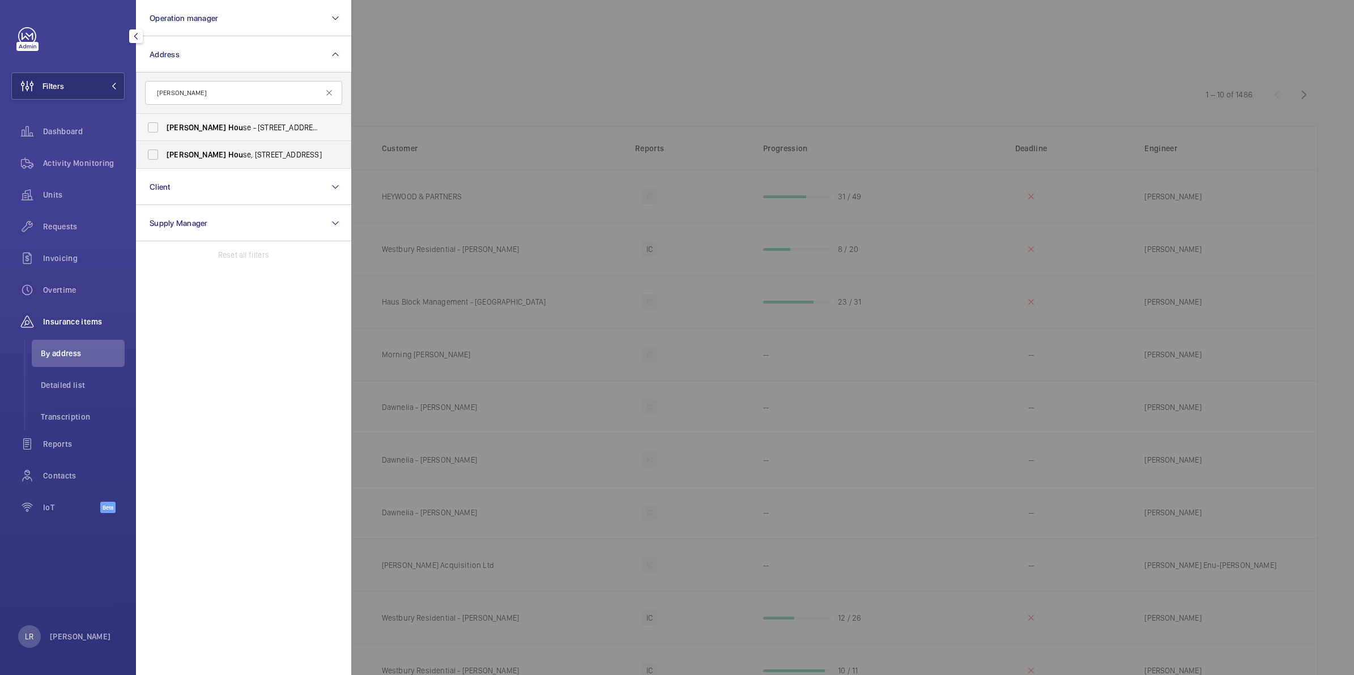
type input "[PERSON_NAME]"
click at [240, 127] on span "[PERSON_NAME] se - [STREET_ADDRESS]" at bounding box center [245, 127] width 156 height 11
click at [164, 127] on input "[PERSON_NAME] se - [STREET_ADDRESS]" at bounding box center [153, 127] width 23 height 23
checkbox input "true"
click at [240, 149] on span "[PERSON_NAME] se, [STREET_ADDRESS]" at bounding box center [245, 154] width 156 height 11
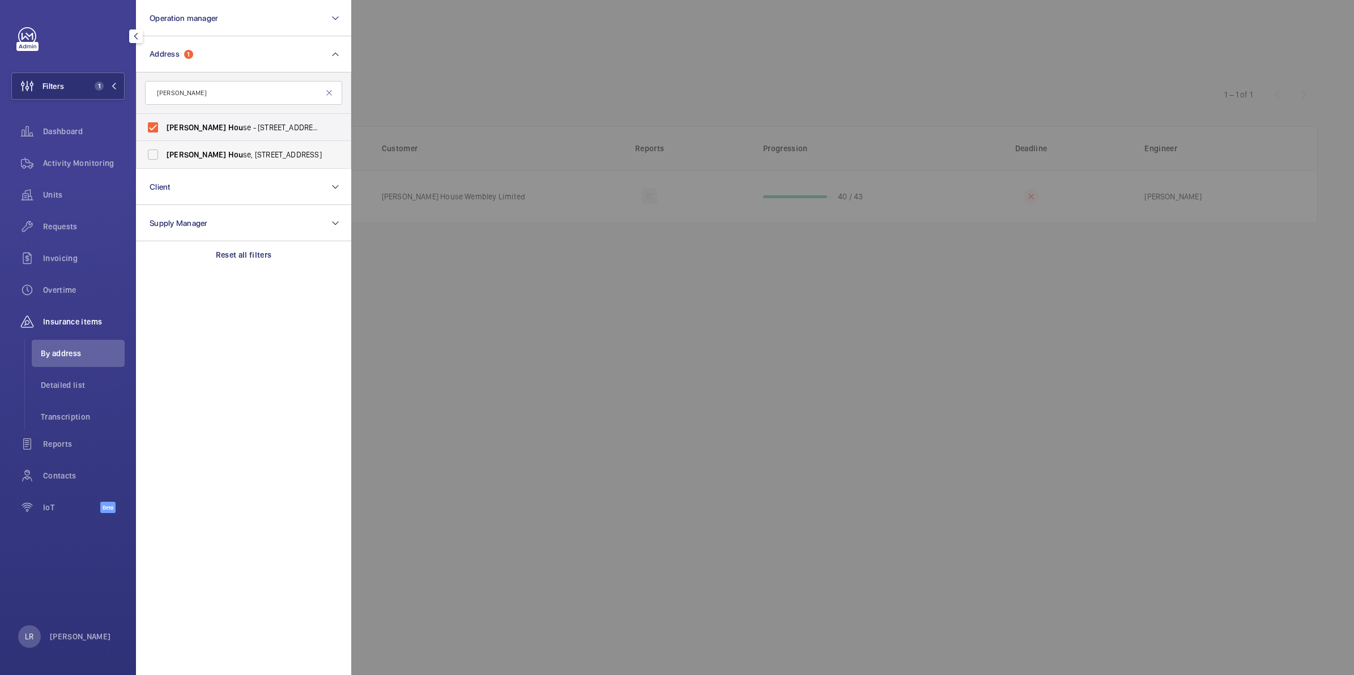
click at [164, 148] on input "[PERSON_NAME] se, [STREET_ADDRESS]" at bounding box center [153, 154] width 23 height 23
checkbox input "true"
click at [449, 86] on div at bounding box center [1028, 337] width 1354 height 675
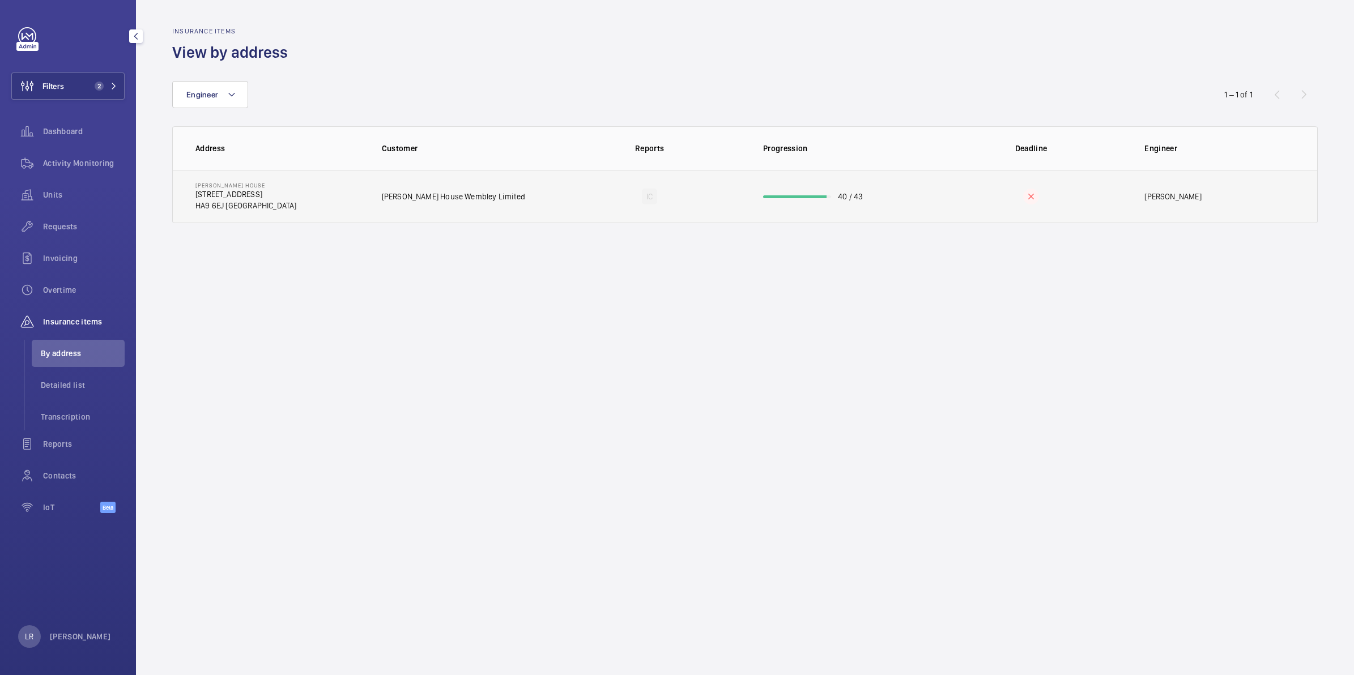
click at [341, 196] on td "[PERSON_NAME][GEOGRAPHIC_DATA] [STREET_ADDRESS]" at bounding box center [268, 196] width 191 height 53
